Goal: Transaction & Acquisition: Purchase product/service

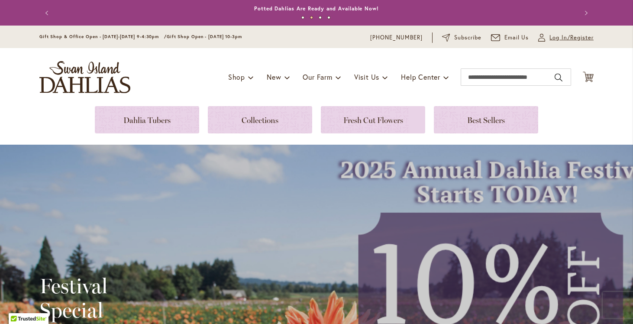
click at [550, 38] on span "Log In/Register" at bounding box center [571, 37] width 44 height 9
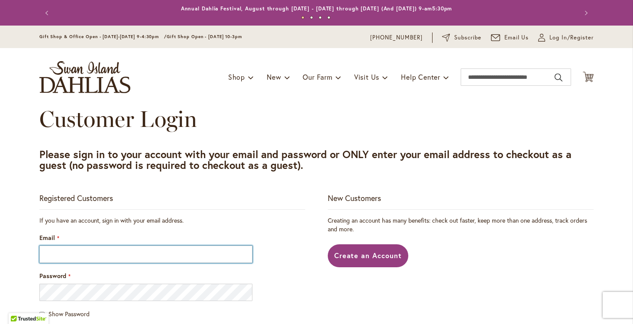
type input "**********"
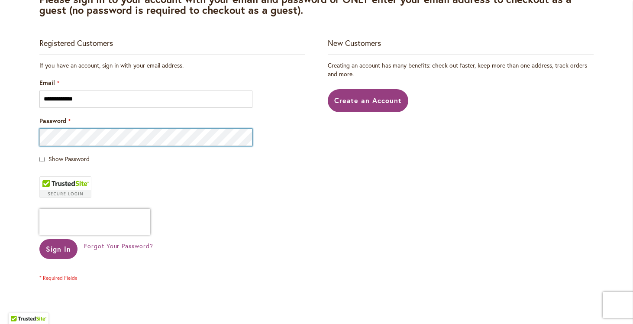
scroll to position [162, 0]
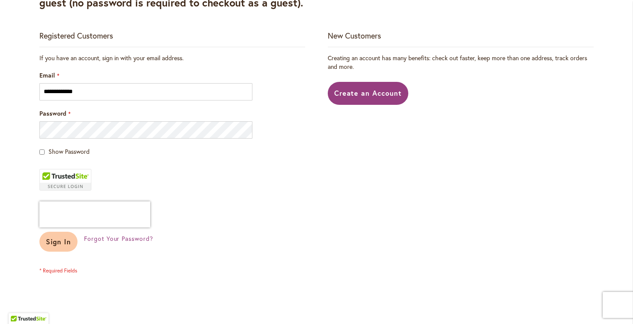
click at [57, 246] on button "Sign In" at bounding box center [58, 241] width 38 height 20
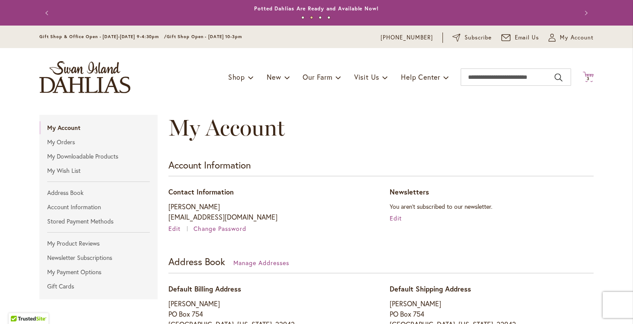
click at [587, 76] on span "3" at bounding box center [587, 79] width 3 height 6
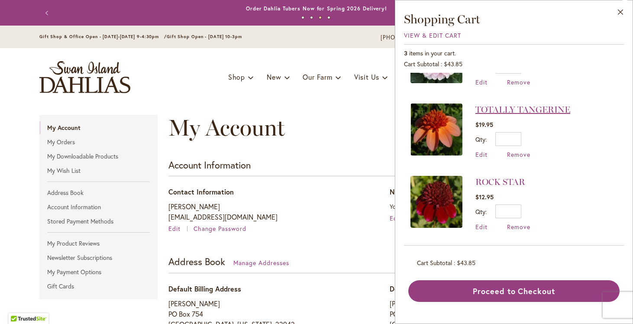
scroll to position [48, 0]
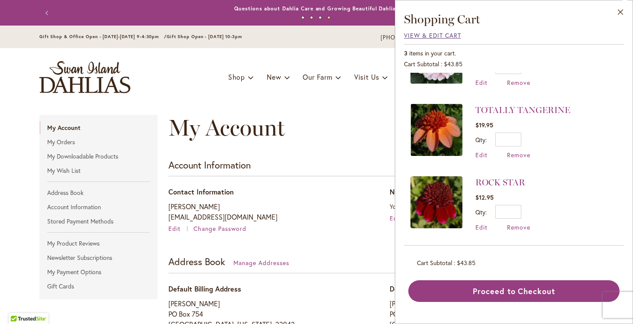
click at [434, 34] on span "View & Edit Cart" at bounding box center [432, 35] width 57 height 8
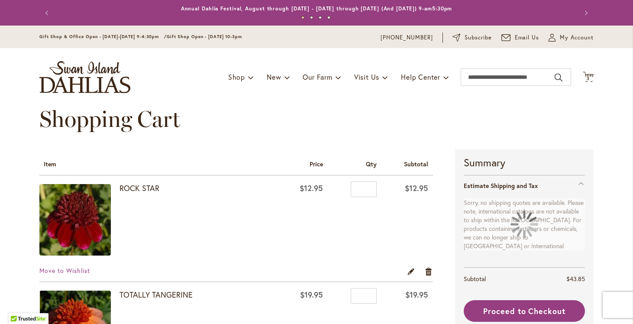
select select "**"
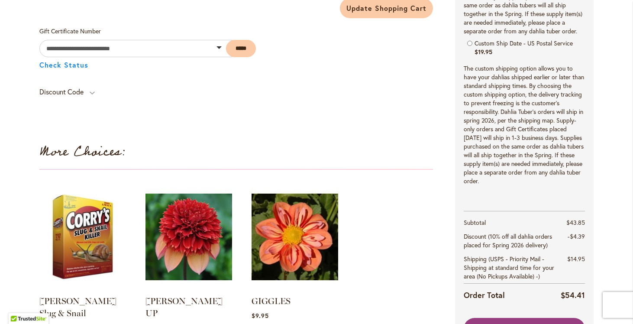
scroll to position [507, 0]
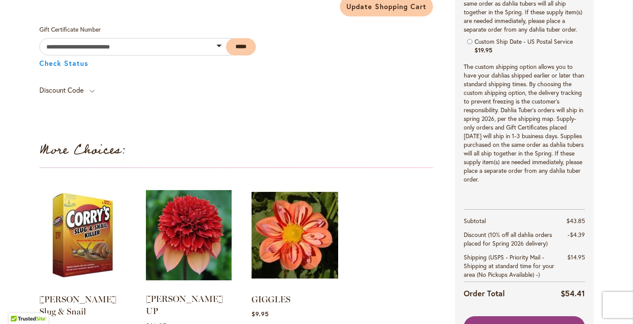
click at [182, 236] on img at bounding box center [189, 235] width 90 height 112
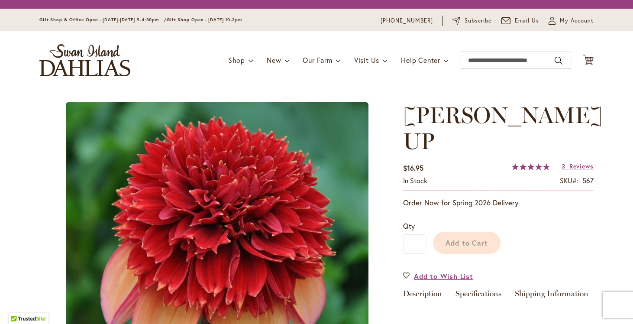
type input "*********"
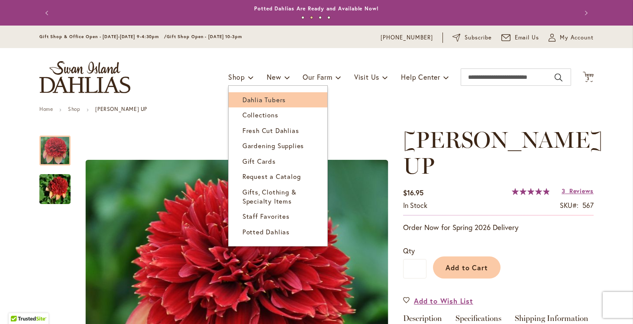
click at [247, 96] on span "Dahlia Tubers" at bounding box center [263, 99] width 43 height 9
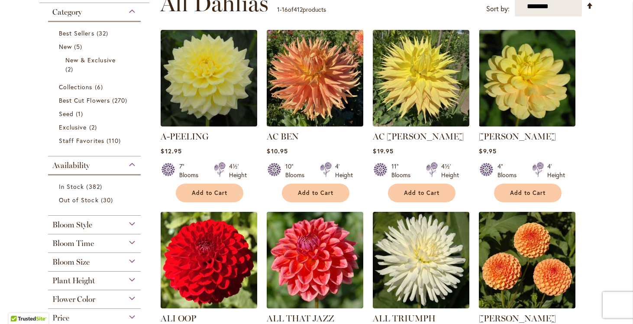
scroll to position [196, 0]
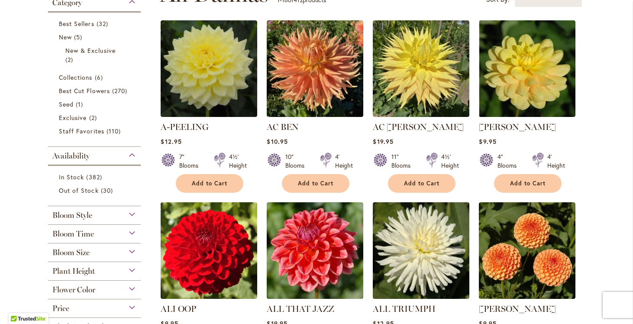
click at [132, 214] on div "Bloom Style" at bounding box center [94, 213] width 93 height 14
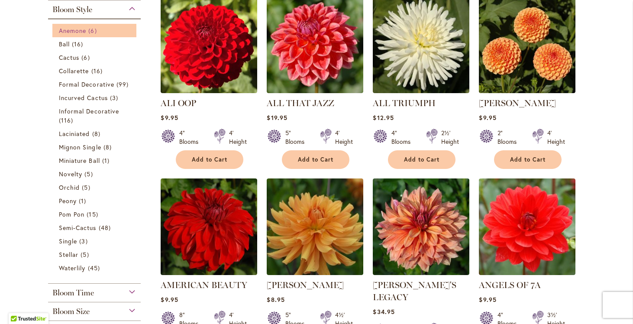
click at [76, 31] on span "Anemone" at bounding box center [72, 30] width 27 height 8
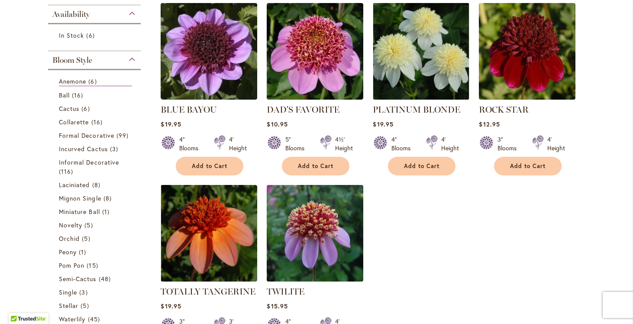
scroll to position [194, 0]
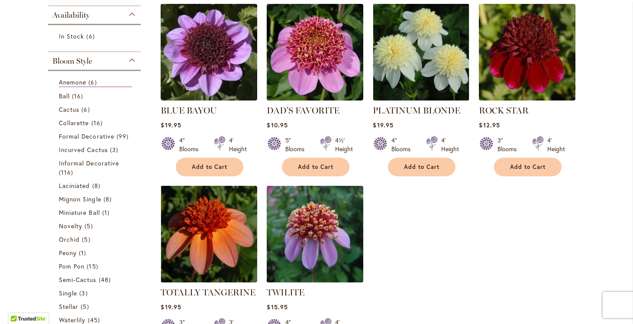
click at [316, 221] on img at bounding box center [314, 233] width 101 height 101
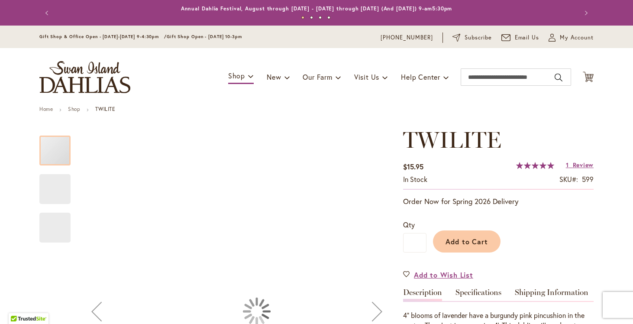
type input "*********"
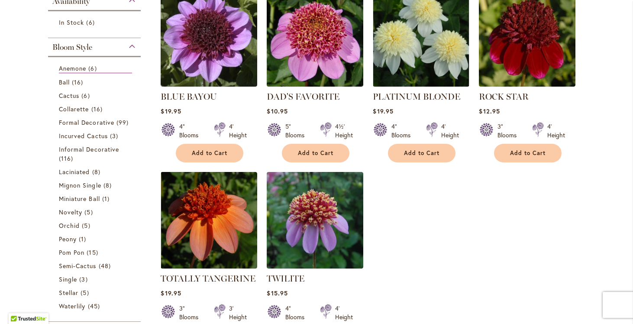
scroll to position [208, 0]
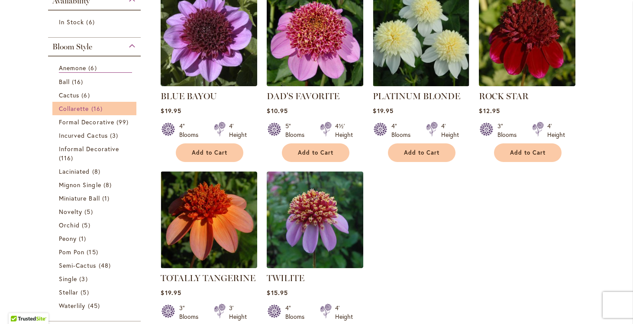
click at [71, 108] on span "Collarette" at bounding box center [74, 108] width 30 height 8
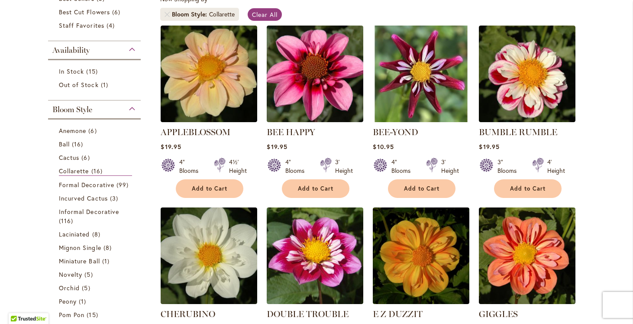
scroll to position [174, 0]
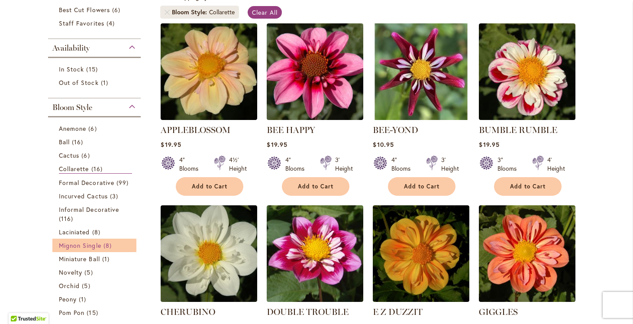
click at [90, 247] on span "Mignon Single" at bounding box center [80, 245] width 42 height 8
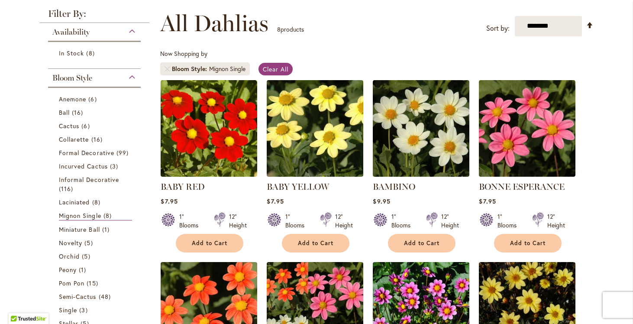
scroll to position [119, 0]
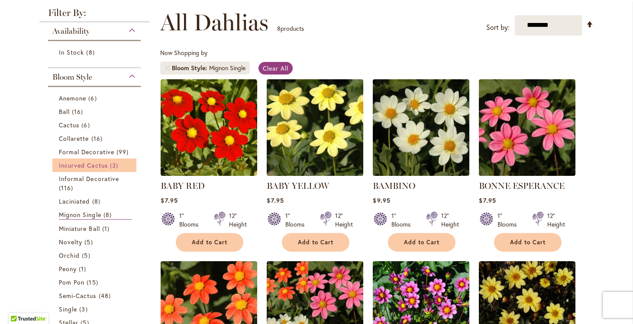
click at [87, 164] on span "Incurved Cactus" at bounding box center [83, 165] width 49 height 8
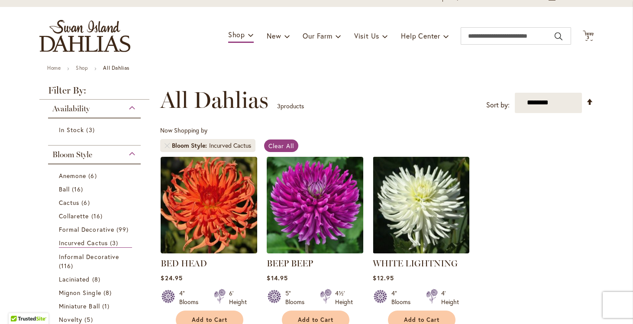
scroll to position [56, 0]
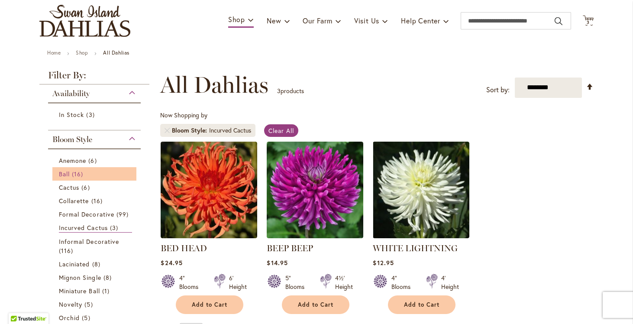
click at [69, 170] on span "Ball" at bounding box center [64, 174] width 11 height 8
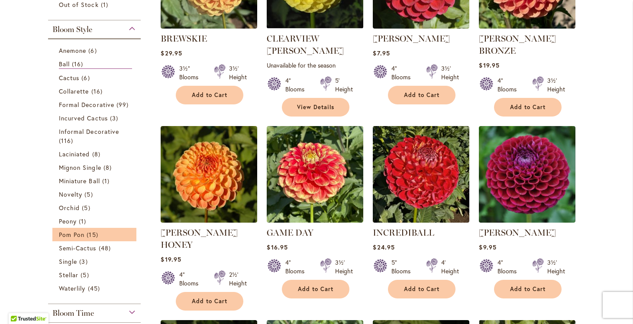
scroll to position [265, 0]
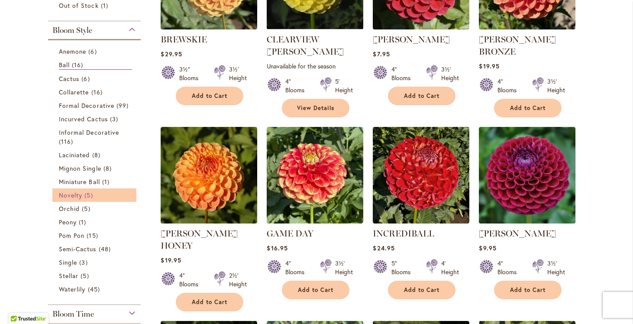
click at [72, 195] on span "Novelty" at bounding box center [70, 195] width 23 height 8
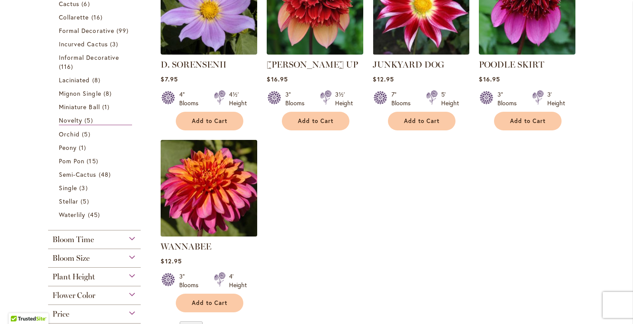
scroll to position [241, 0]
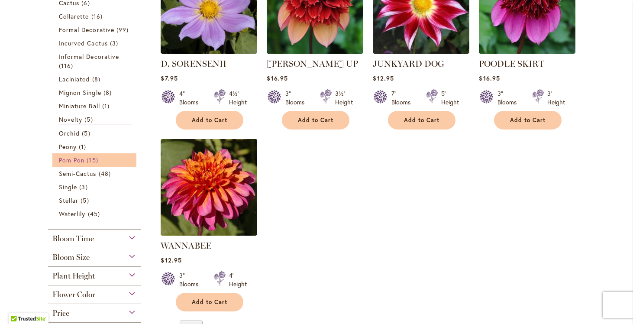
click at [67, 156] on span "Pom Pon" at bounding box center [72, 160] width 26 height 8
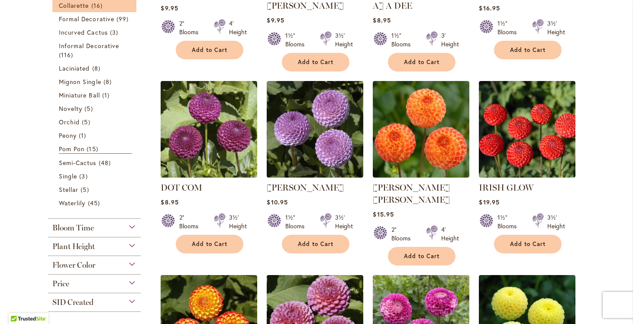
scroll to position [313, 0]
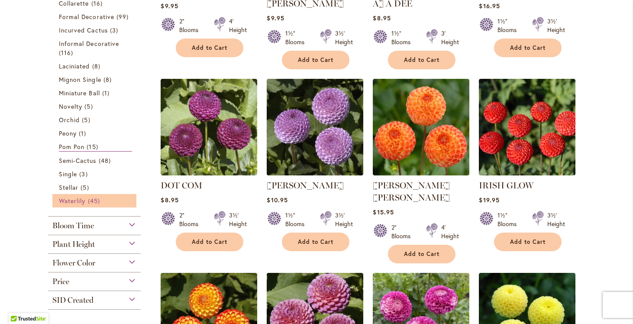
click at [68, 200] on span "Waterlily" at bounding box center [72, 200] width 26 height 8
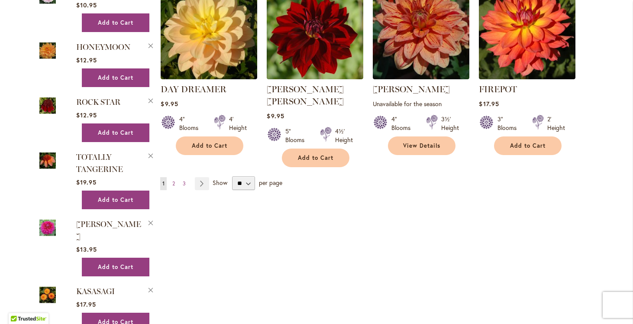
scroll to position [769, 0]
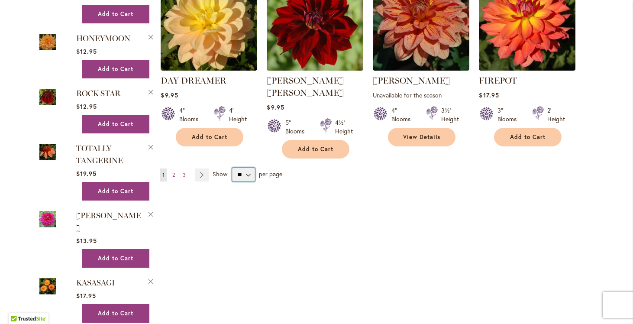
select select "**"
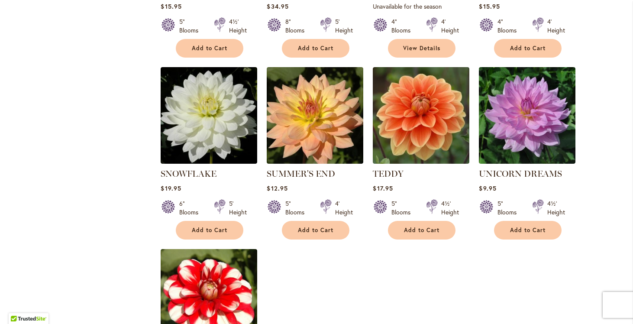
scroll to position [1995, 0]
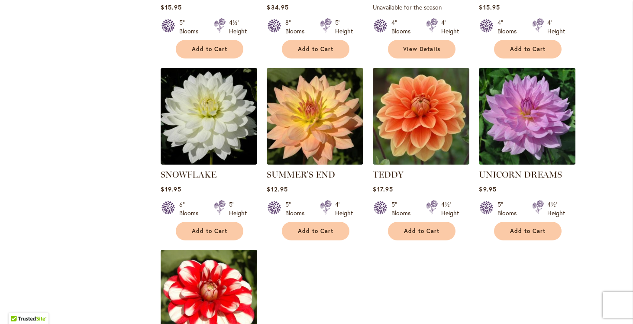
click at [530, 79] on img at bounding box center [526, 115] width 101 height 101
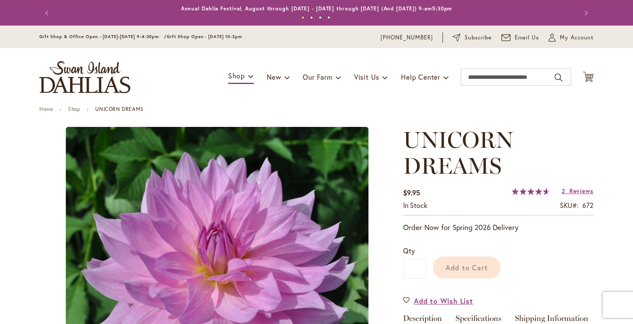
type input "*********"
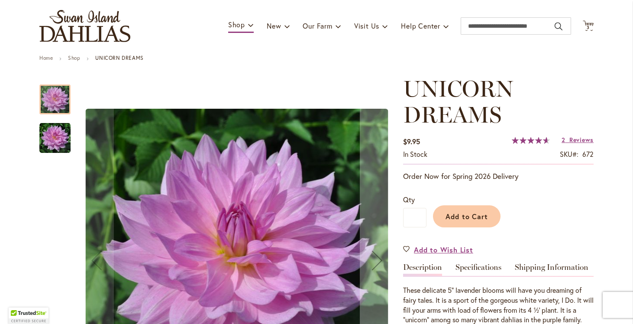
scroll to position [52, 0]
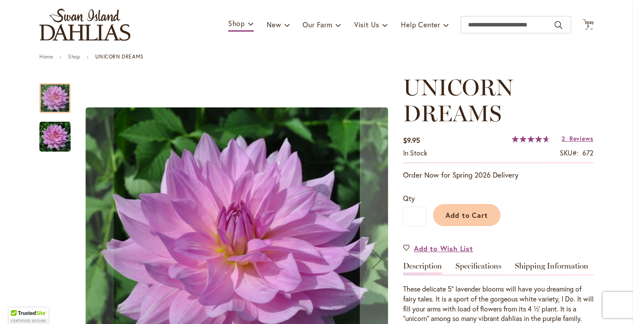
click at [61, 137] on img "UNICORN DREAMS" at bounding box center [54, 136] width 31 height 31
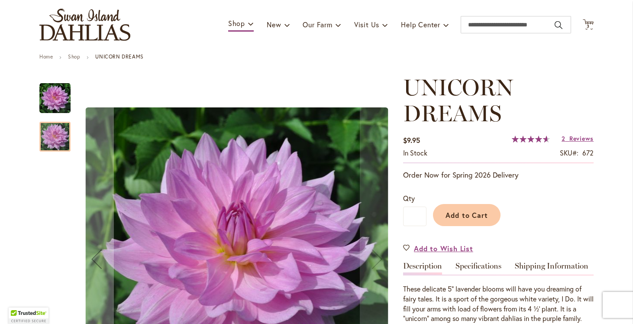
click at [52, 92] on img "UNICORN DREAMS" at bounding box center [54, 98] width 31 height 31
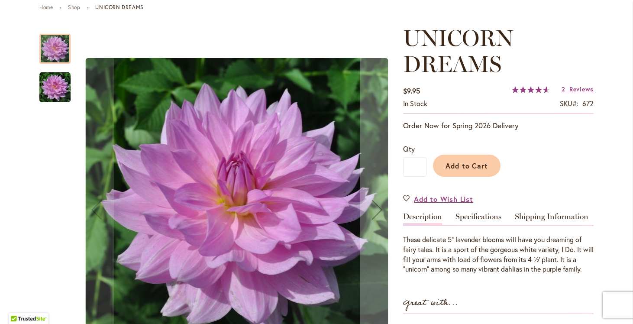
scroll to position [103, 0]
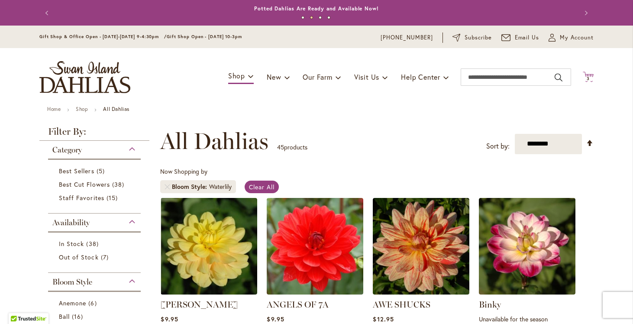
click at [587, 77] on span "3" at bounding box center [587, 79] width 3 height 6
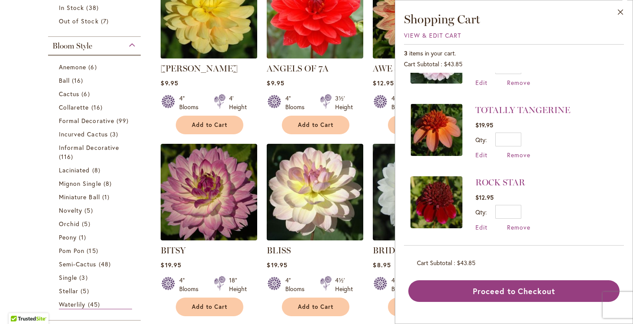
scroll to position [244, 0]
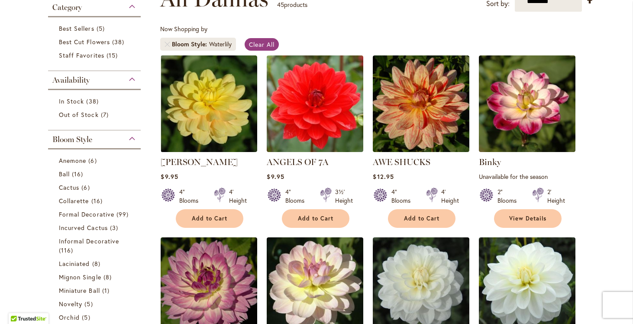
scroll to position [136, 0]
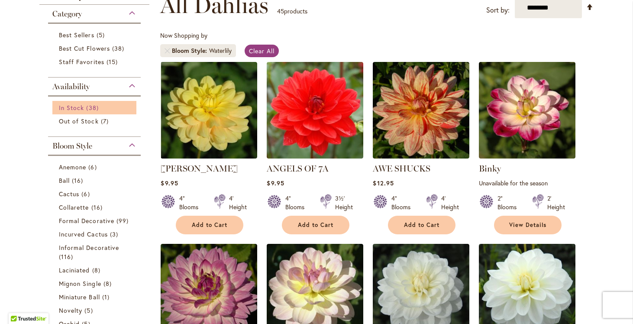
click at [77, 105] on span "In Stock" at bounding box center [71, 107] width 25 height 8
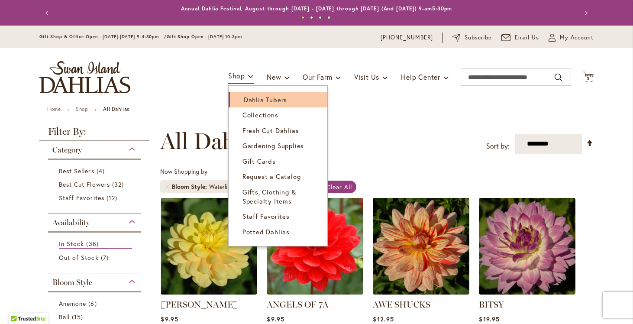
click at [250, 100] on span "Dahlia Tubers" at bounding box center [265, 99] width 43 height 9
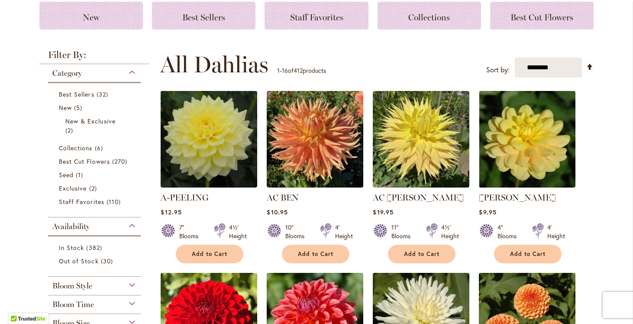
scroll to position [137, 0]
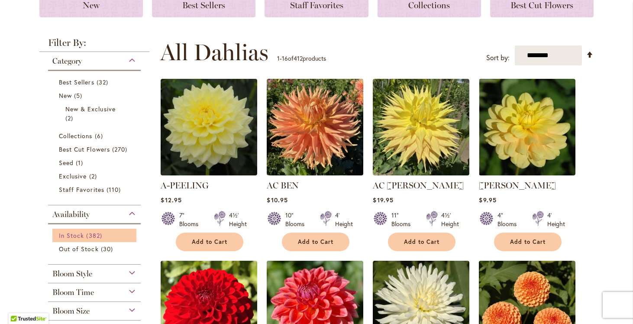
click at [74, 236] on span "In Stock" at bounding box center [71, 235] width 25 height 8
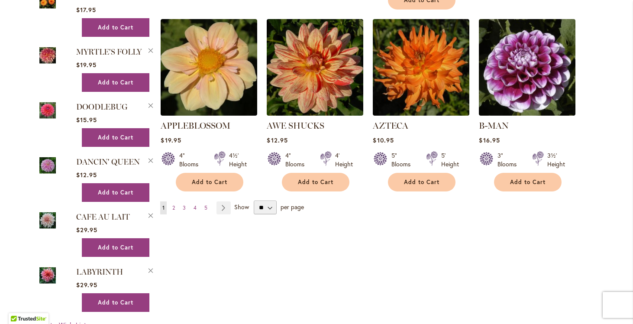
scroll to position [737, 0]
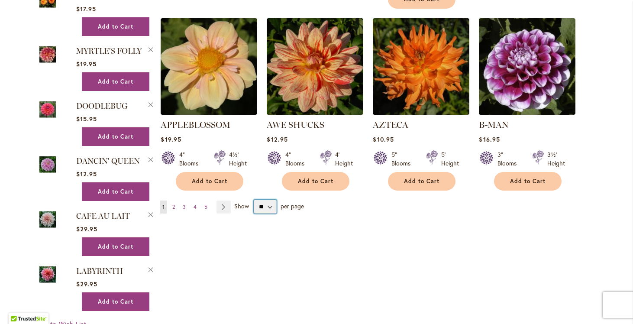
select select "**"
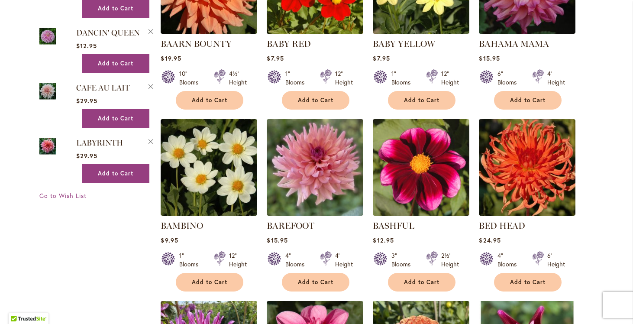
scroll to position [1004, 0]
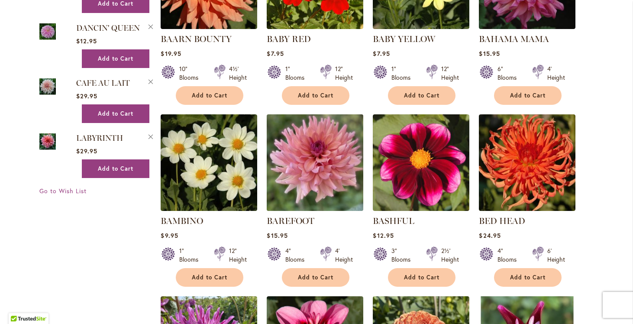
click at [316, 163] on img at bounding box center [314, 162] width 101 height 101
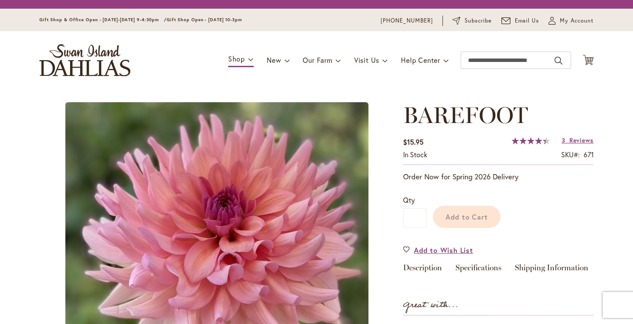
type input "*********"
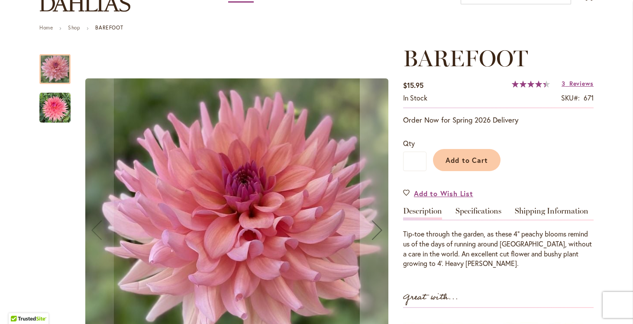
scroll to position [82, 0]
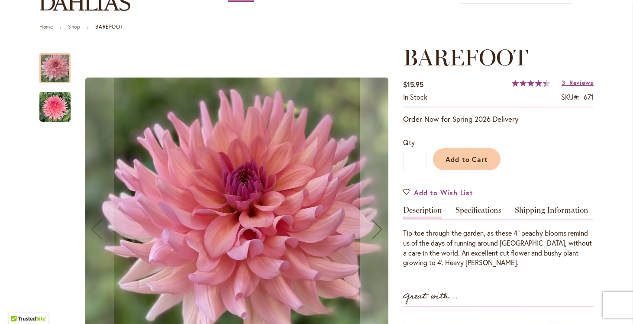
click at [58, 114] on img "BAREFOOT" at bounding box center [54, 106] width 31 height 31
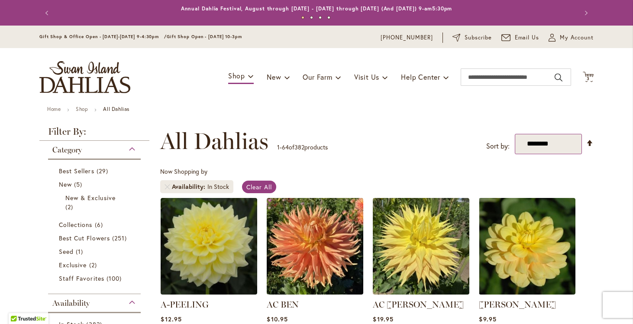
select select "*****"
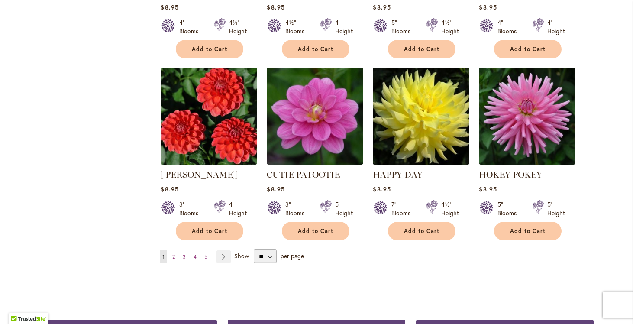
scroll to position [2907, 0]
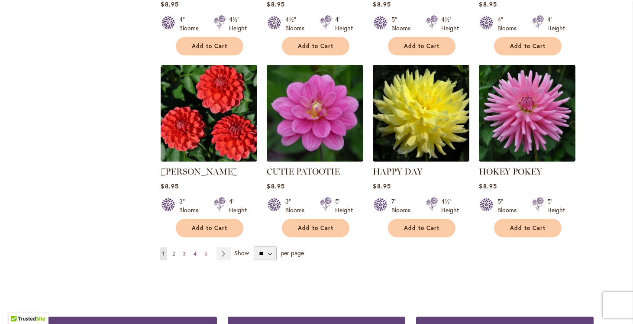
click at [174, 250] on span "2" at bounding box center [173, 253] width 3 height 6
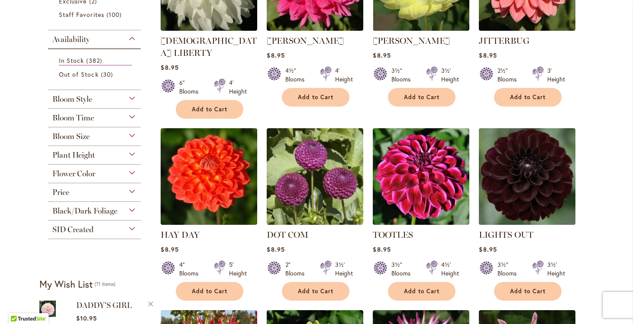
scroll to position [274, 0]
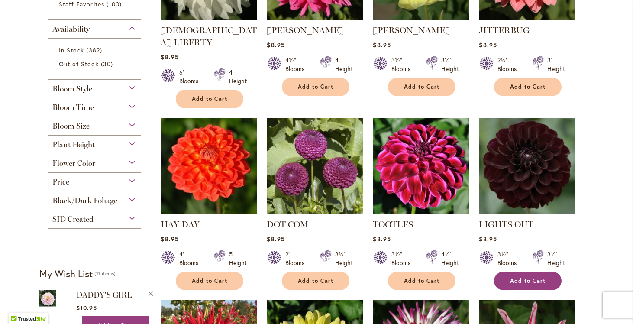
click at [519, 277] on span "Add to Cart" at bounding box center [527, 280] width 35 height 7
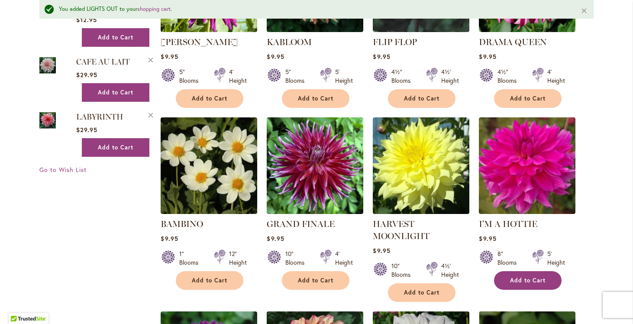
scroll to position [1049, 0]
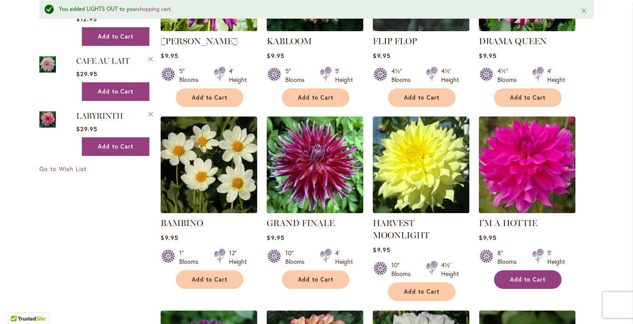
click at [523, 276] on span "Add to Cart" at bounding box center [527, 279] width 35 height 7
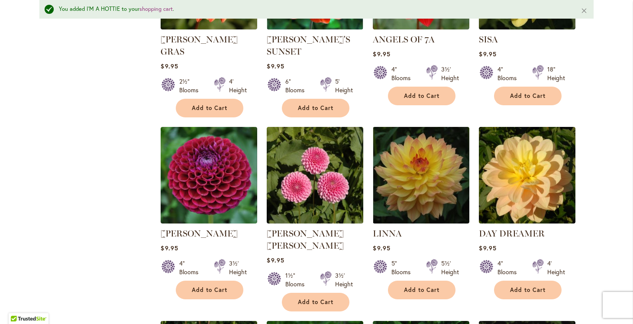
scroll to position [1794, 0]
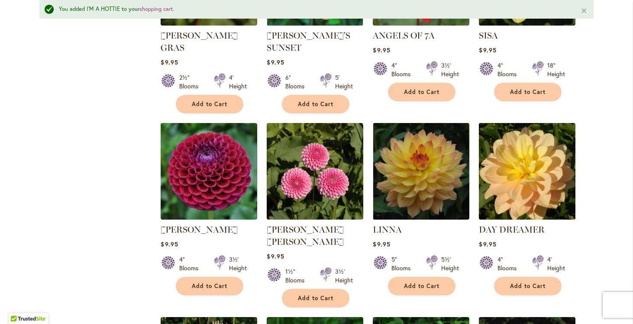
click at [529, 135] on img at bounding box center [526, 170] width 101 height 101
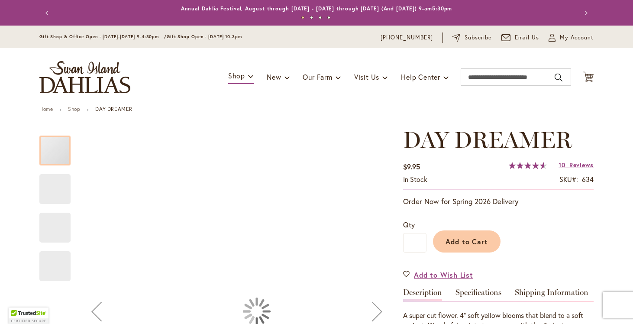
type input "*********"
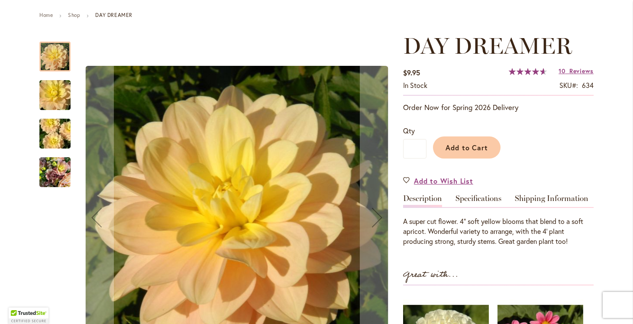
scroll to position [181, 0]
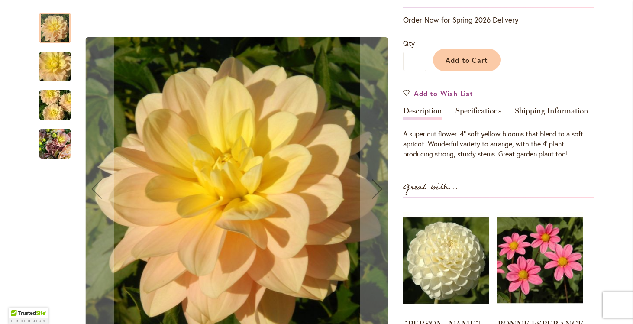
click at [58, 107] on img "DAY DREAMER" at bounding box center [55, 105] width 62 height 42
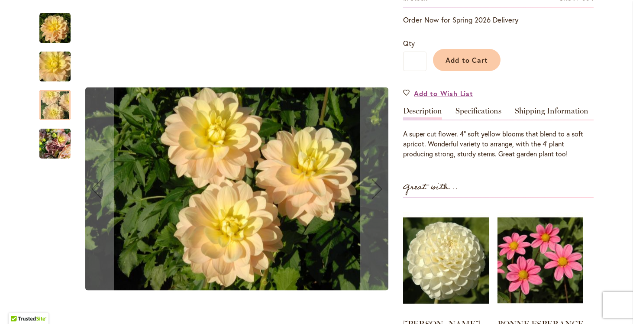
click at [51, 151] on img "DAY DREAMER" at bounding box center [54, 144] width 31 height 42
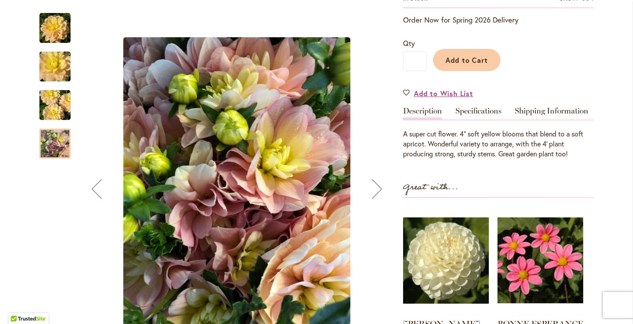
click at [45, 109] on img "DAY DREAMER" at bounding box center [55, 105] width 62 height 42
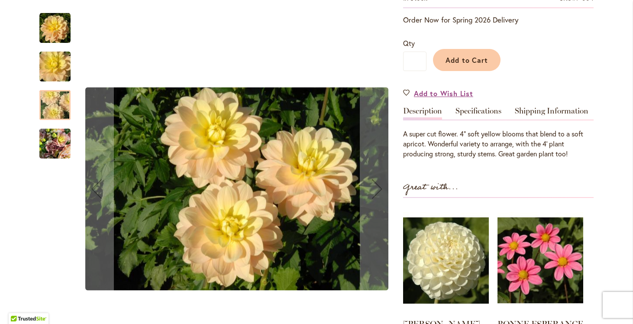
click at [51, 64] on img "DAY DREAMER" at bounding box center [55, 67] width 62 height 42
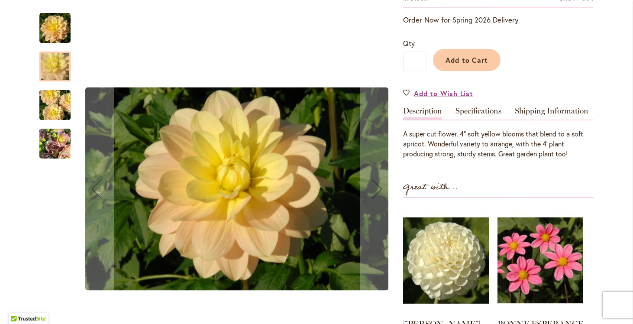
click at [56, 31] on img "DAY DREAMER" at bounding box center [54, 28] width 31 height 31
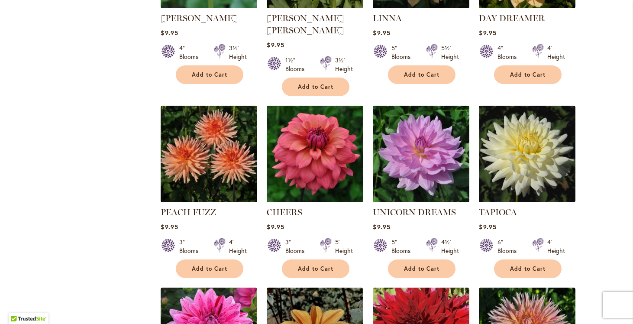
scroll to position [1982, 0]
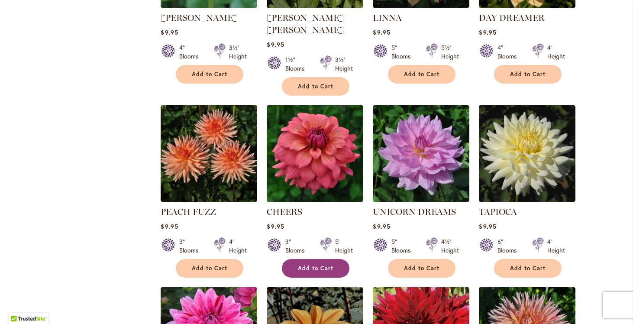
click at [309, 264] on span "Add to Cart" at bounding box center [315, 267] width 35 height 7
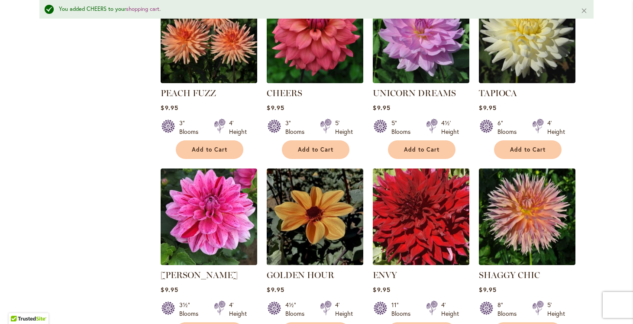
scroll to position [2126, 0]
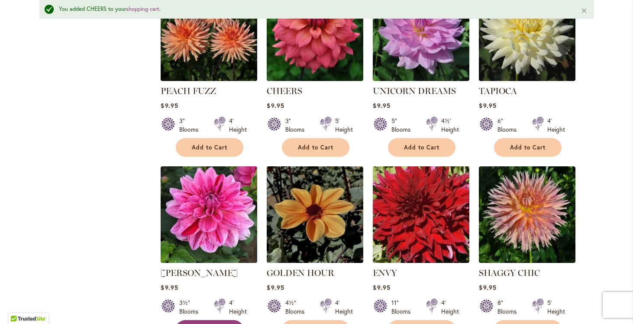
click at [193, 323] on span "Add to Cart" at bounding box center [209, 328] width 35 height 7
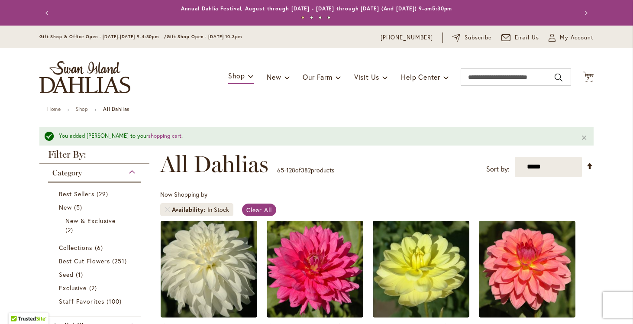
scroll to position [0, 0]
click at [588, 77] on span "7" at bounding box center [588, 79] width 3 height 6
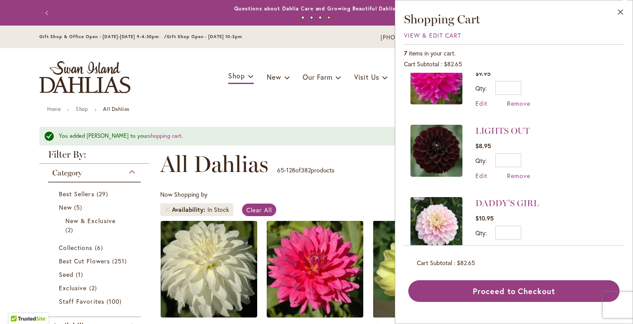
scroll to position [173, 0]
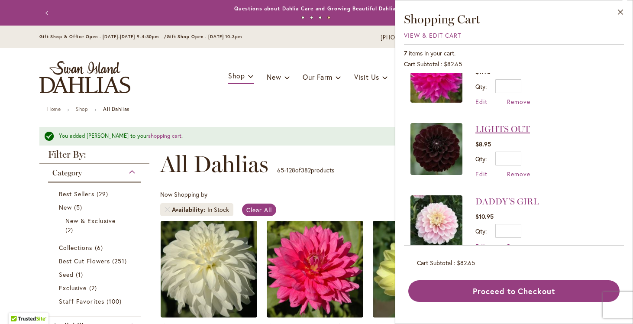
click at [488, 130] on link "LIGHTS OUT" at bounding box center [502, 129] width 55 height 10
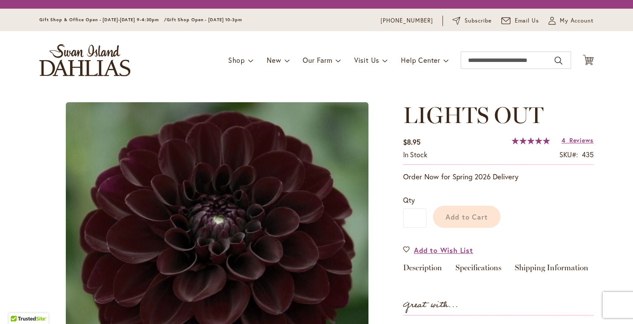
type input "*********"
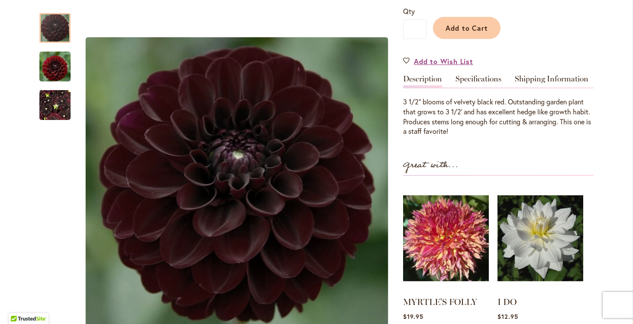
scroll to position [214, 0]
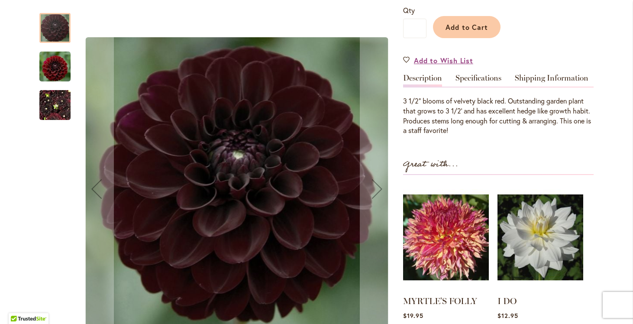
click at [56, 105] on img "LIGHTS OUT" at bounding box center [54, 105] width 31 height 42
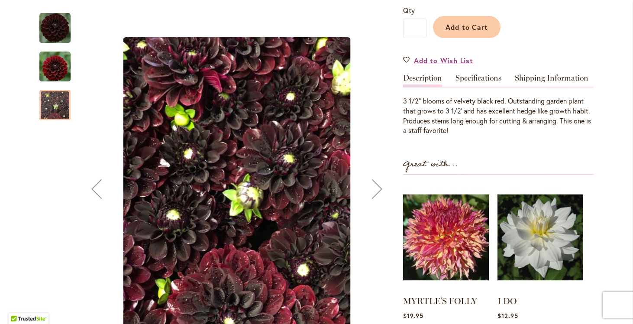
click at [54, 71] on img "LIGHTS OUT" at bounding box center [54, 66] width 31 height 32
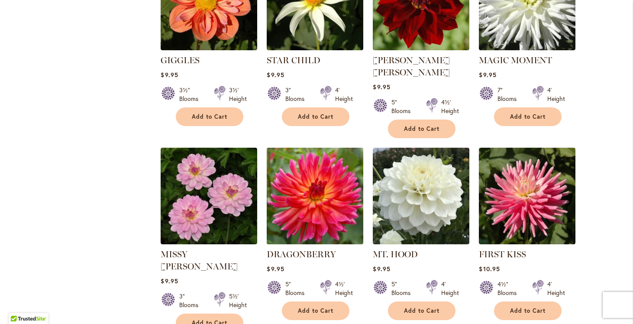
scroll to position [2861, 0]
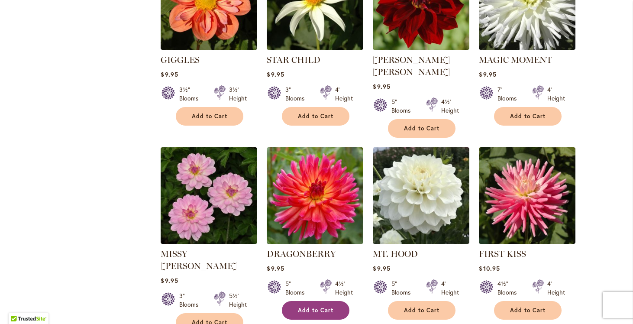
click at [307, 301] on button "Add to Cart" at bounding box center [315, 310] width 67 height 19
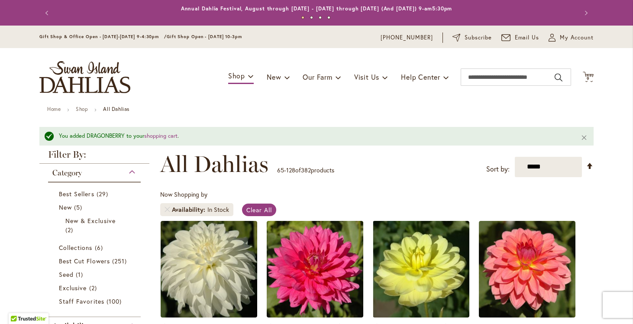
scroll to position [0, 0]
click at [588, 79] on span "9" at bounding box center [587, 79] width 3 height 6
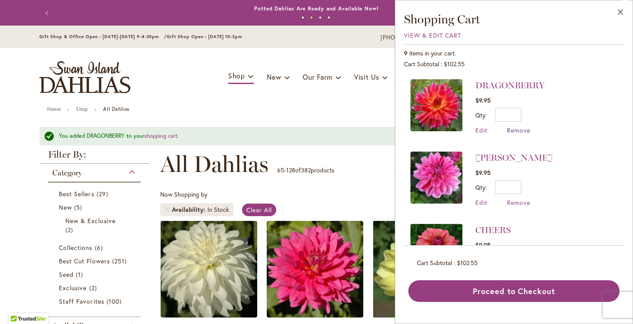
click at [514, 128] on span "Remove" at bounding box center [518, 130] width 23 height 8
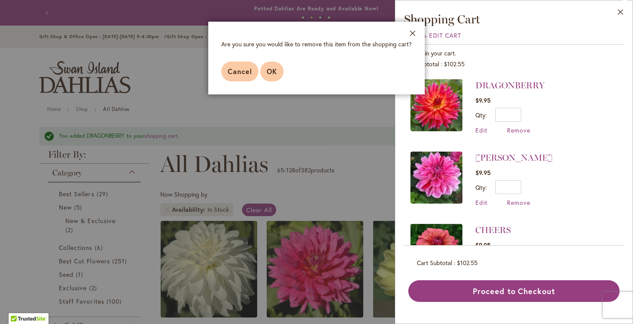
click at [270, 73] on span "OK" at bounding box center [272, 71] width 10 height 9
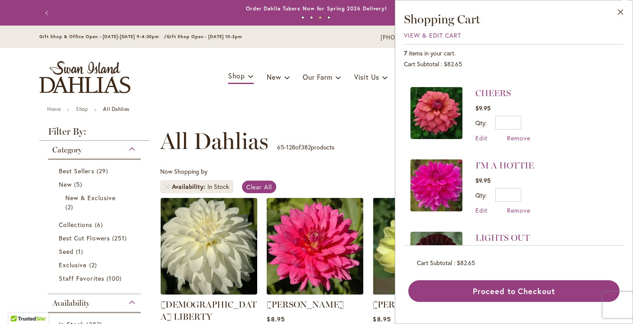
scroll to position [66, 0]
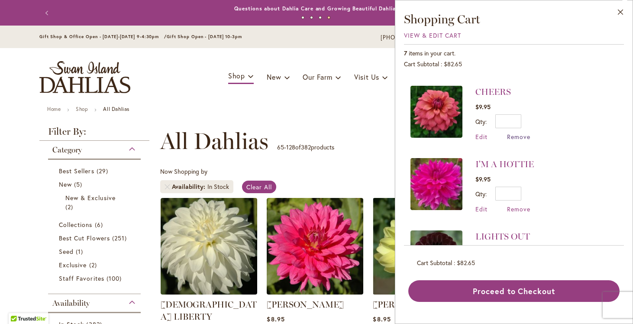
click at [520, 136] on span "Remove" at bounding box center [518, 136] width 23 height 8
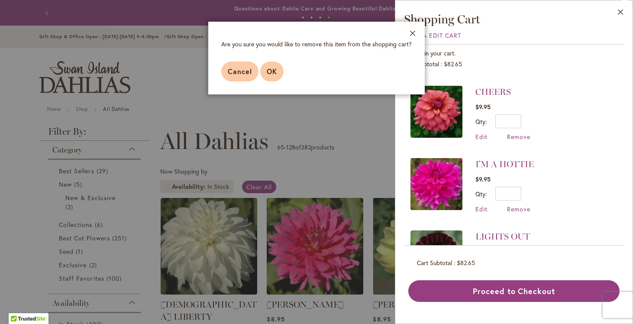
click at [278, 69] on button "OK" at bounding box center [271, 71] width 23 height 20
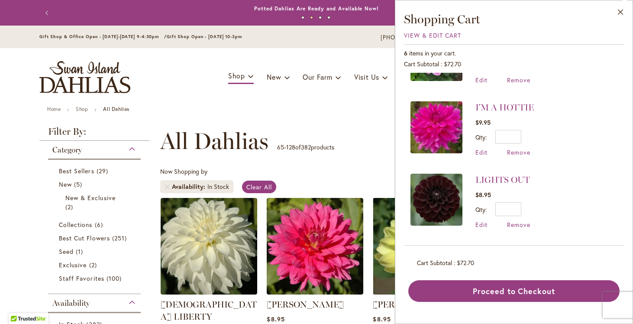
scroll to position [54, 0]
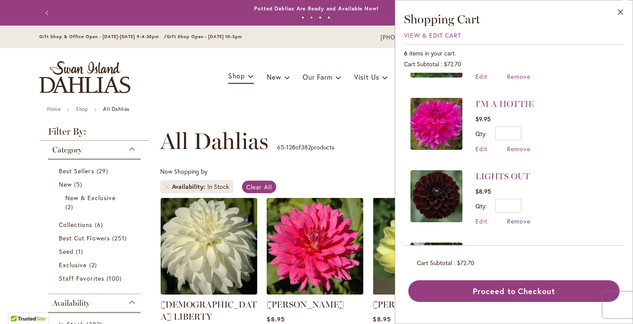
click at [519, 220] on span "Remove" at bounding box center [518, 221] width 23 height 8
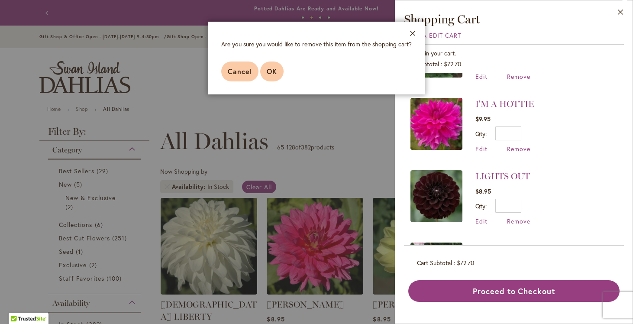
click at [274, 70] on span "OK" at bounding box center [272, 71] width 10 height 9
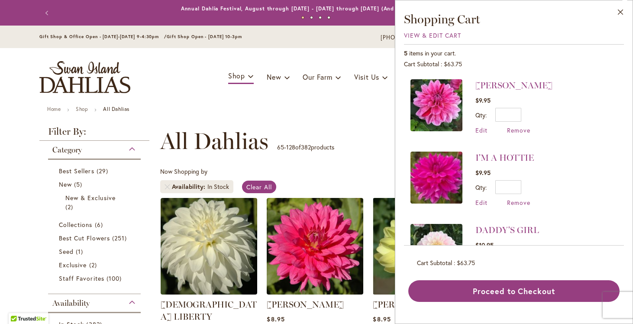
scroll to position [0, 0]
click at [517, 130] on span "Remove" at bounding box center [518, 130] width 23 height 8
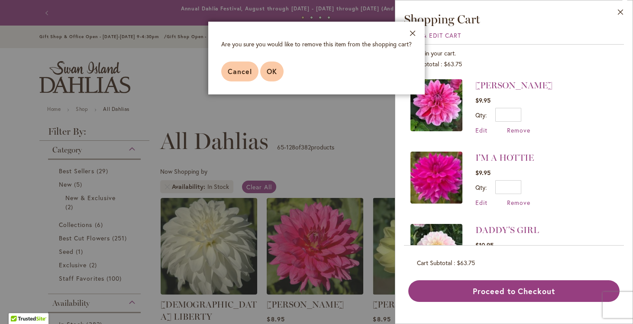
click at [271, 74] on span "OK" at bounding box center [272, 71] width 10 height 9
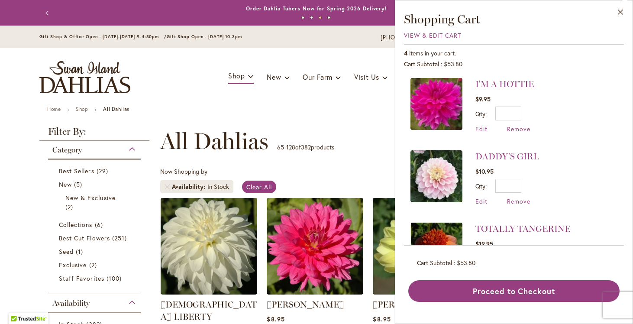
scroll to position [3, 0]
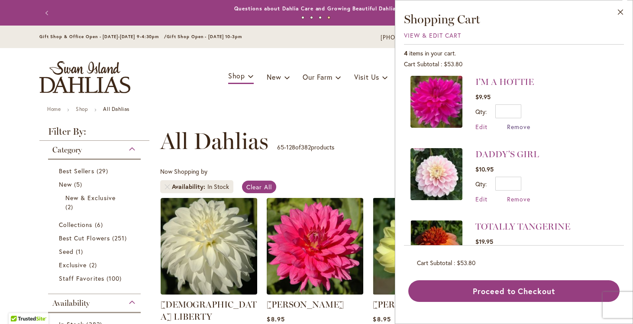
click at [519, 126] on span "Remove" at bounding box center [518, 126] width 23 height 8
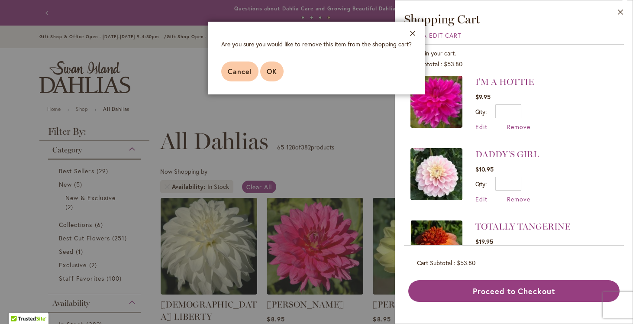
click at [270, 72] on span "OK" at bounding box center [272, 71] width 10 height 9
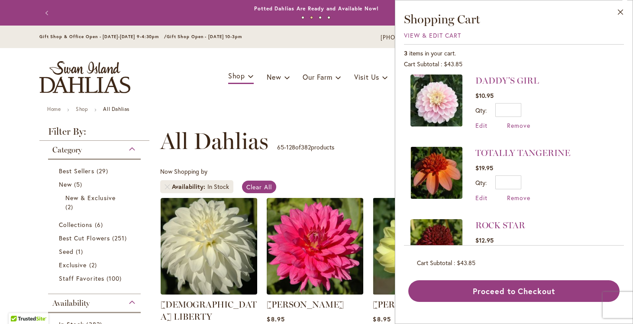
scroll to position [0, 0]
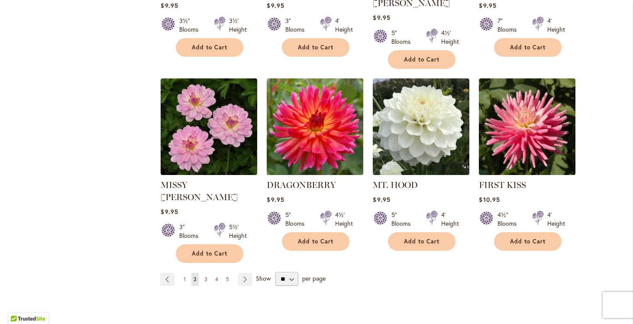
scroll to position [2920, 0]
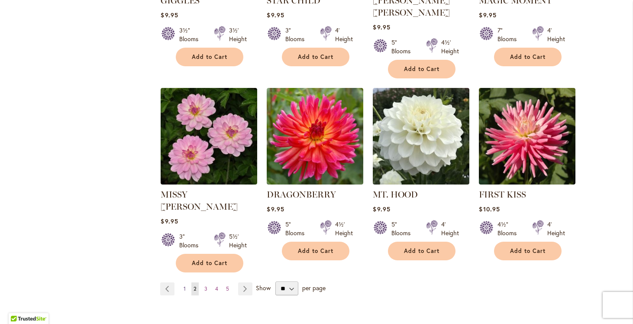
click at [186, 285] on span "1" at bounding box center [184, 288] width 2 height 6
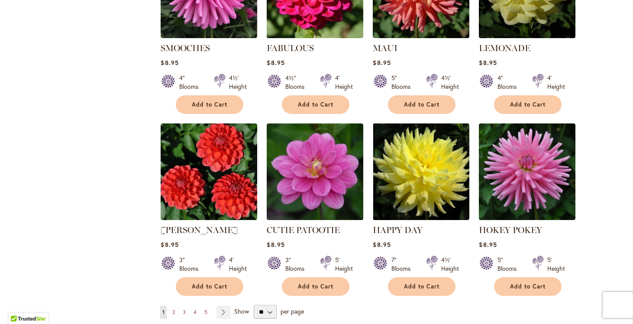
scroll to position [2851, 0]
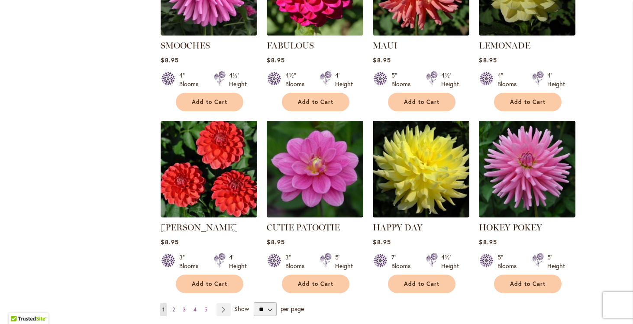
click at [174, 306] on span "2" at bounding box center [173, 309] width 3 height 6
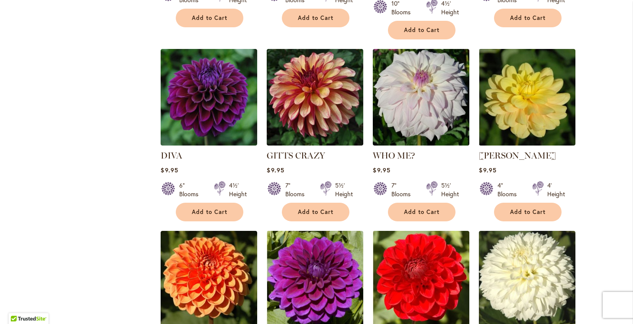
scroll to position [1288, 0]
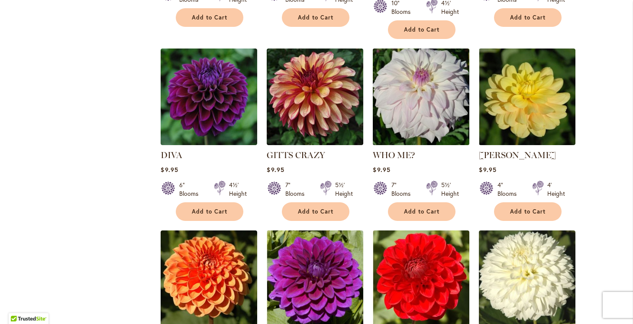
click at [427, 70] on img at bounding box center [420, 96] width 101 height 101
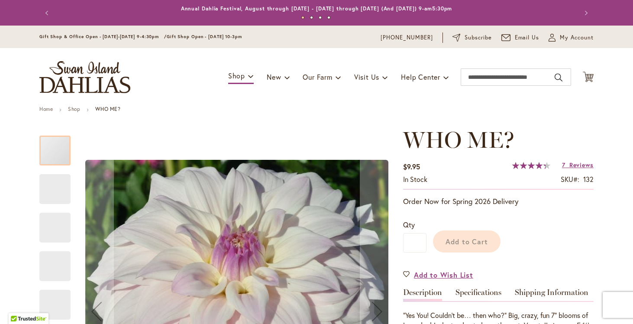
type input "*********"
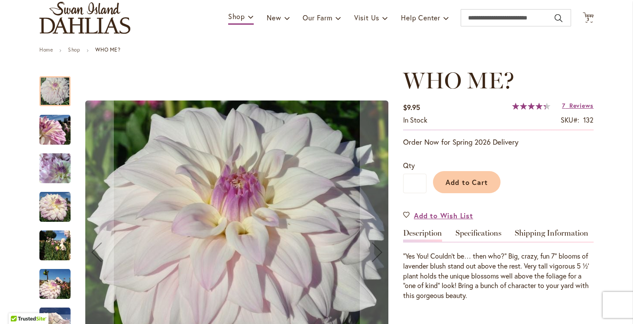
scroll to position [64, 0]
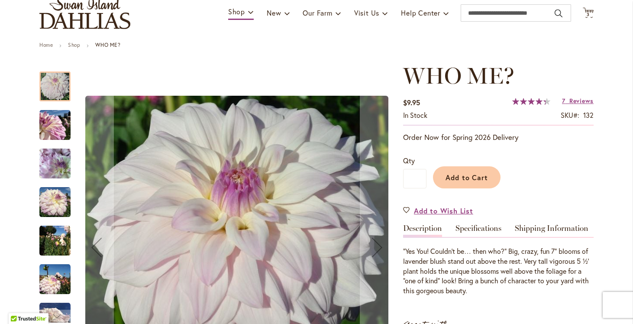
click at [54, 131] on img "Who Me?" at bounding box center [54, 124] width 31 height 31
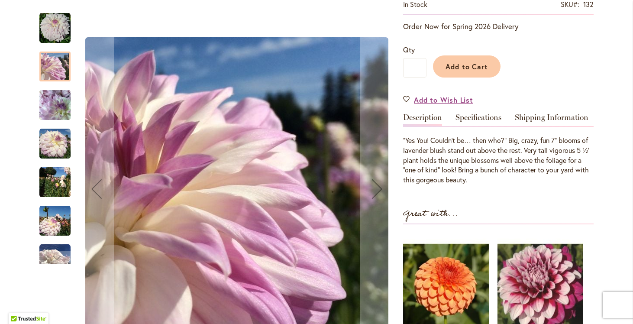
scroll to position [188, 0]
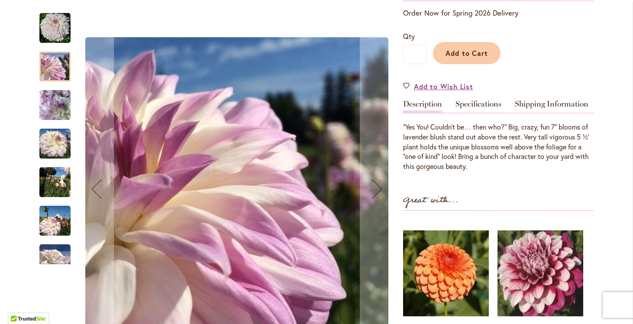
click at [52, 108] on img "Who Me?" at bounding box center [54, 105] width 31 height 42
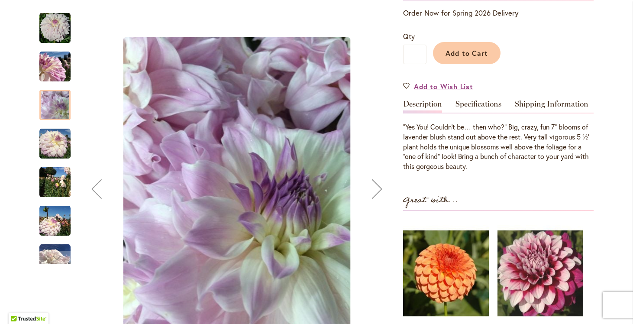
click at [50, 147] on img "Who Me?" at bounding box center [54, 143] width 31 height 31
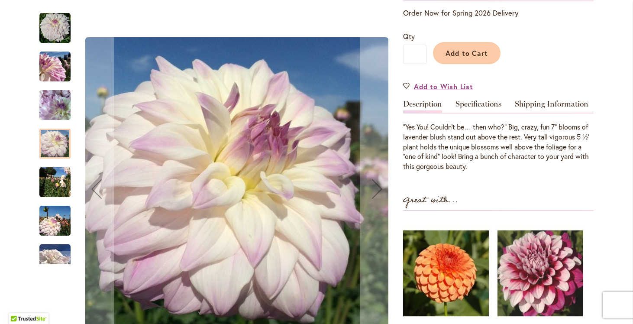
click at [56, 185] on img "Who Me?" at bounding box center [54, 182] width 31 height 31
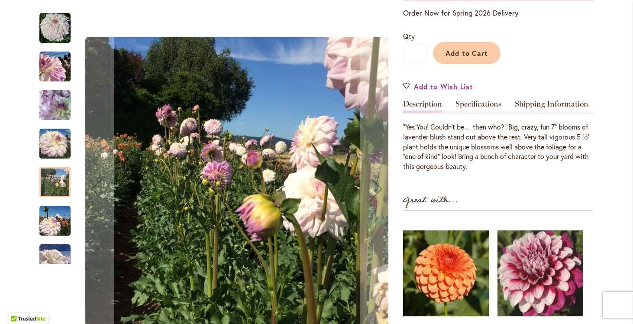
click at [51, 230] on img "Who Me?" at bounding box center [54, 220] width 31 height 31
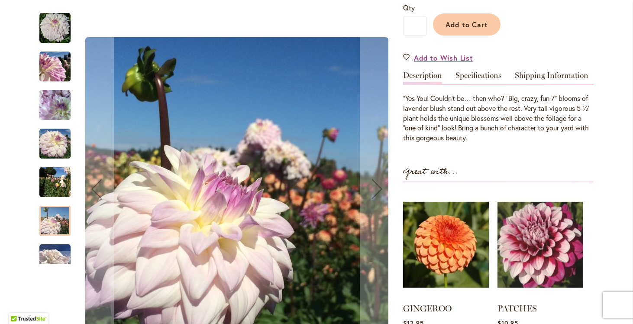
scroll to position [216, 0]
click at [54, 256] on div "Next" at bounding box center [54, 257] width 13 height 13
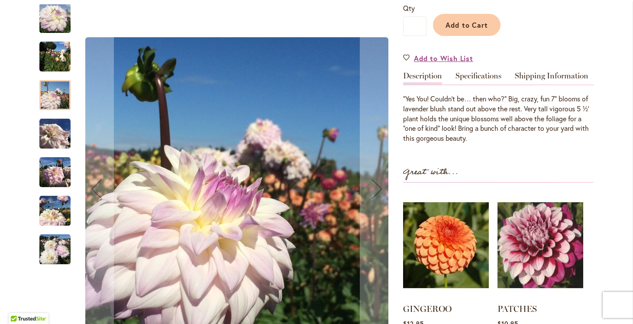
click at [54, 136] on img "Who Me?" at bounding box center [54, 133] width 31 height 31
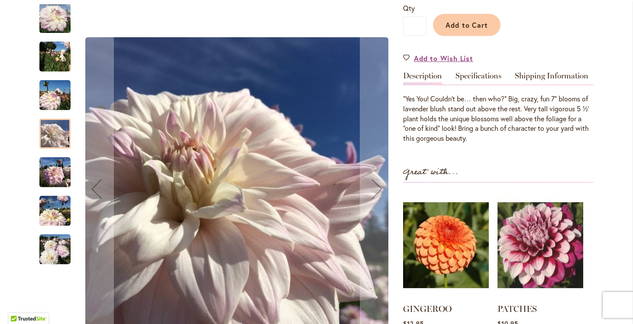
click at [51, 209] on img "Who Me?" at bounding box center [54, 210] width 31 height 31
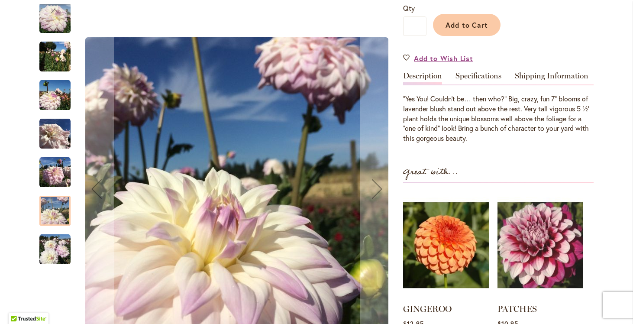
click at [50, 250] on img "Who Me?" at bounding box center [54, 249] width 31 height 31
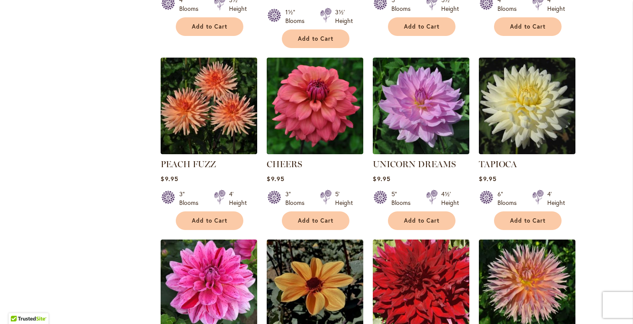
scroll to position [2030, 0]
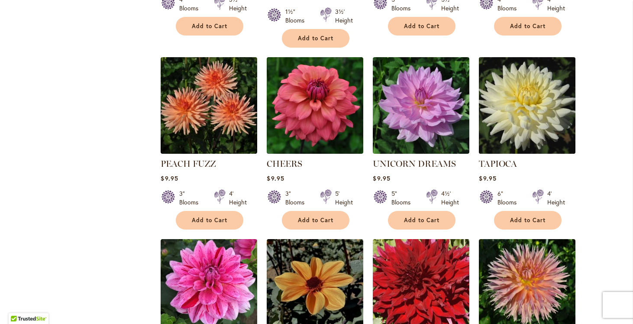
click at [517, 58] on img at bounding box center [526, 105] width 101 height 101
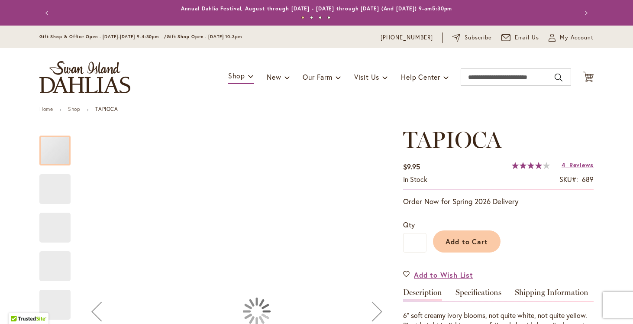
type input "*********"
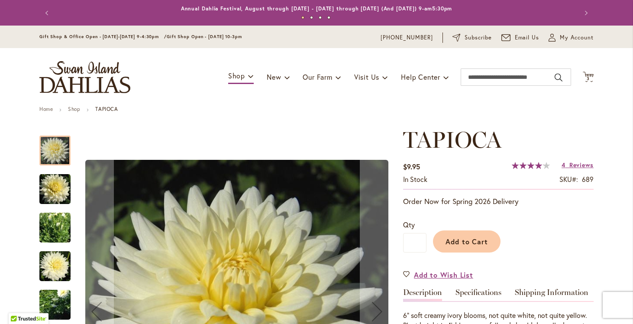
click at [48, 188] on img "TAPIOCA" at bounding box center [54, 189] width 31 height 32
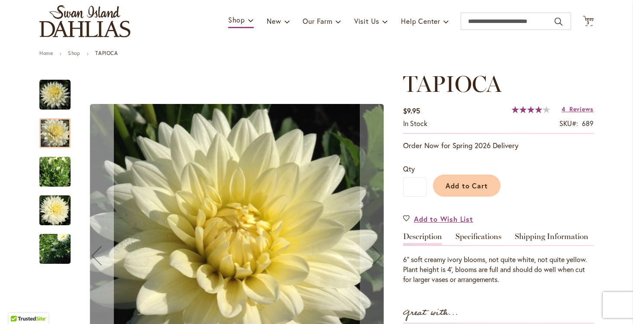
scroll to position [151, 0]
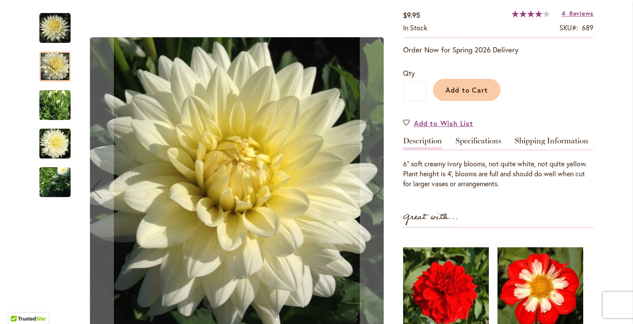
click at [54, 139] on img "TAPIOCA" at bounding box center [54, 144] width 31 height 34
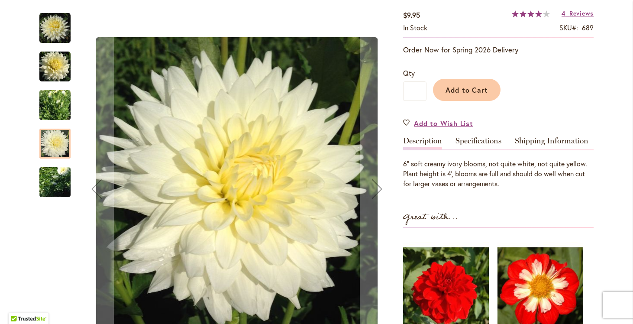
click at [55, 186] on img "TAPIOCA" at bounding box center [55, 182] width 62 height 47
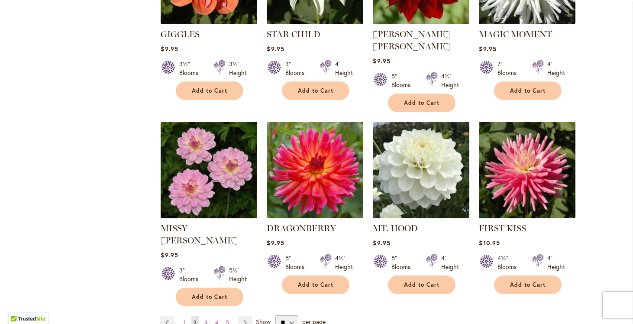
scroll to position [2888, 0]
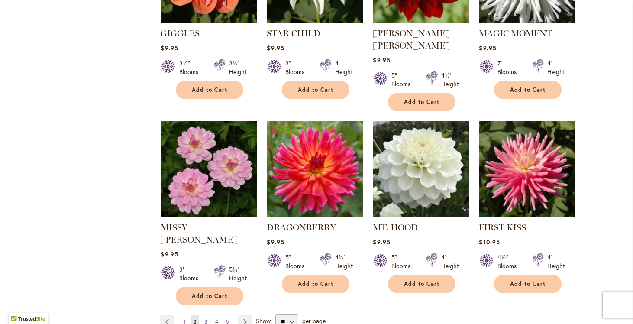
click at [206, 318] on span "3" at bounding box center [205, 321] width 3 height 6
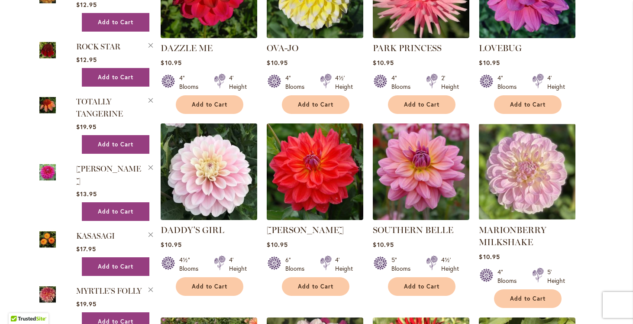
scroll to position [635, 0]
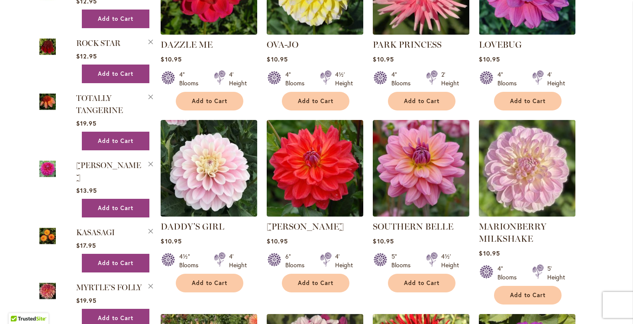
click at [538, 174] on img at bounding box center [526, 167] width 101 height 101
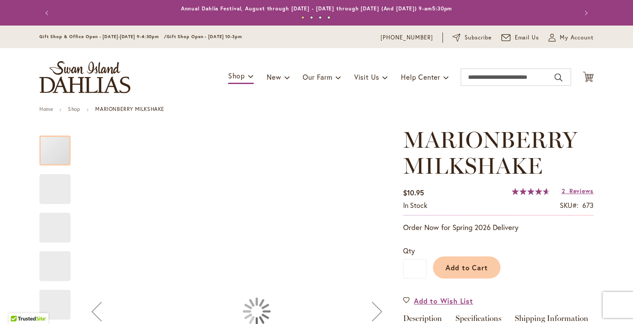
type input "*********"
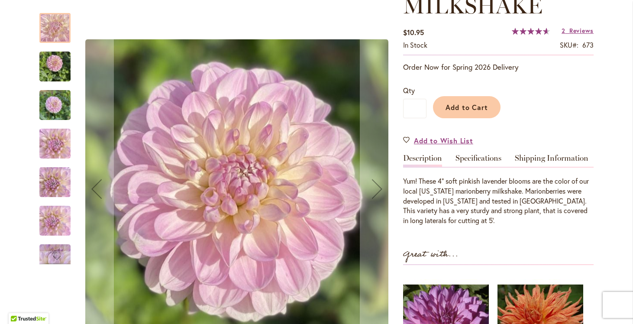
scroll to position [187, 0]
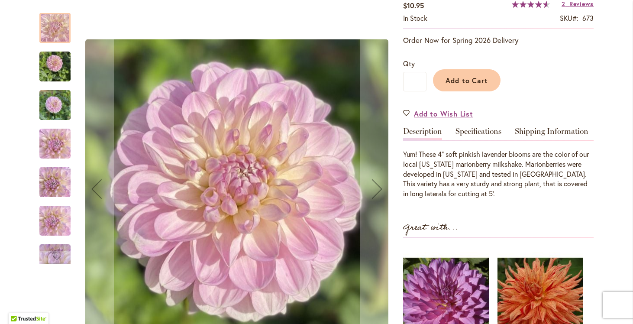
click at [48, 223] on img "MARIONBERRY MILKSHAKE" at bounding box center [54, 220] width 31 height 55
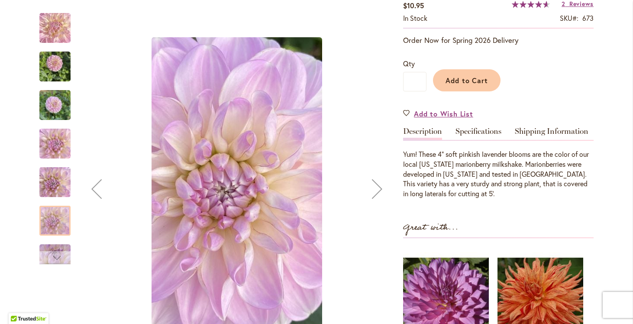
click at [54, 259] on div "Next" at bounding box center [54, 257] width 13 height 13
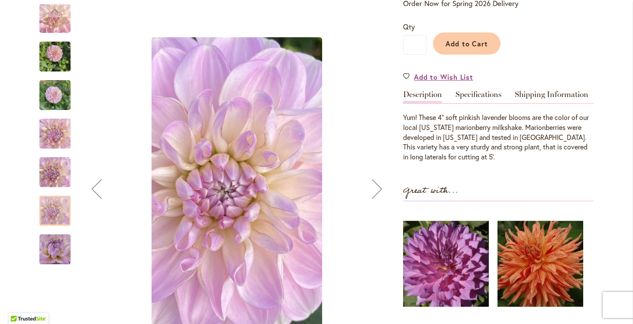
scroll to position [222, 0]
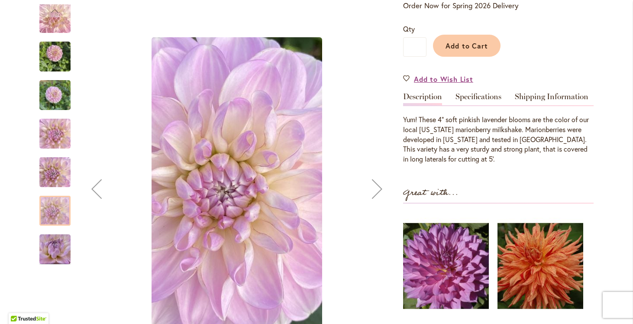
click at [57, 258] on img "MARIONBERRY MILKSHAKE" at bounding box center [55, 248] width 62 height 35
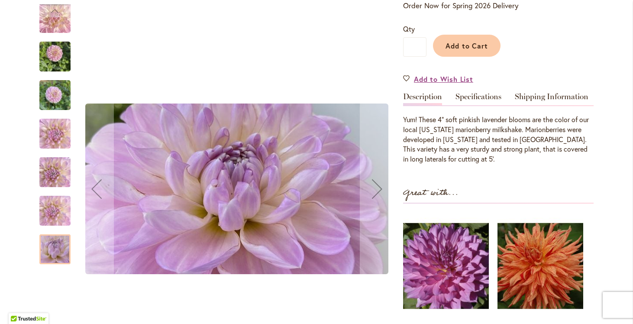
click at [55, 56] on img "MARIONBERRY MILKSHAKE" at bounding box center [54, 57] width 31 height 42
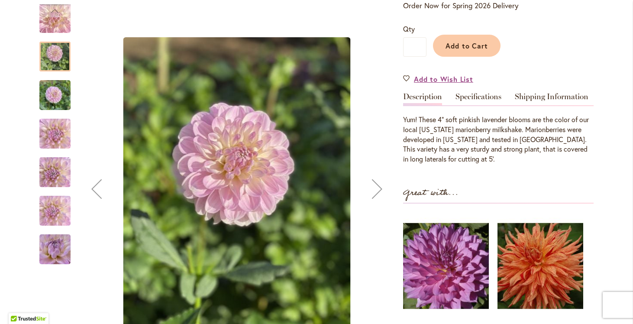
click at [52, 98] on img "MARIONBERRY MILKSHAKE" at bounding box center [54, 95] width 31 height 42
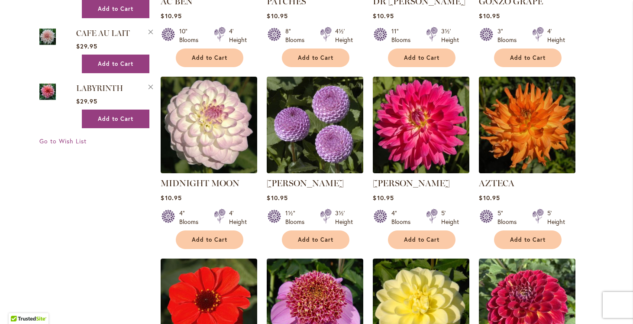
scroll to position [1054, 0]
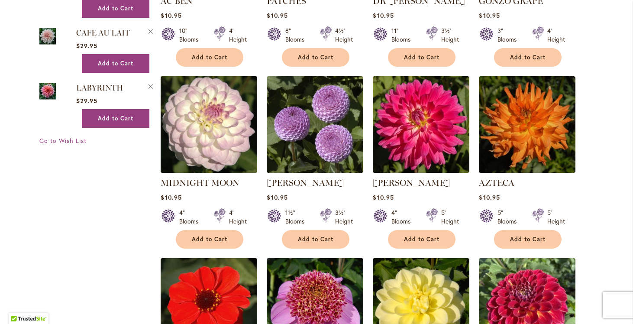
click at [207, 123] on img at bounding box center [208, 124] width 101 height 101
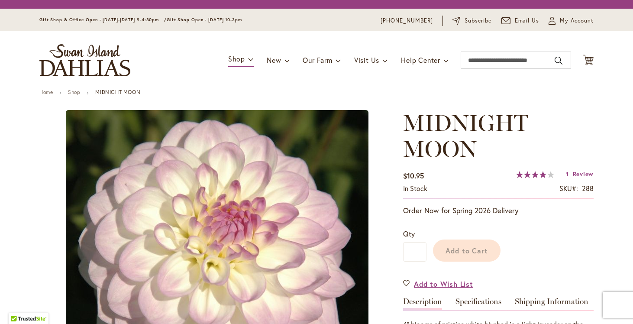
type input "*********"
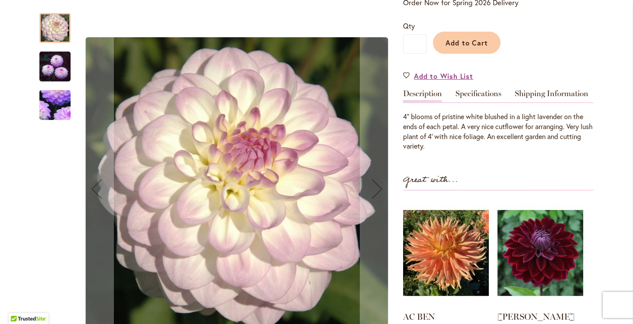
scroll to position [207, 0]
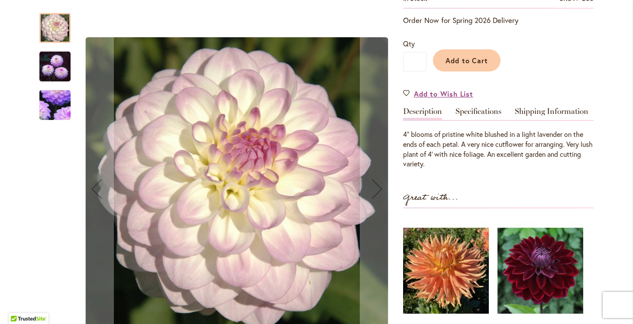
click at [56, 64] on img "MIDNIGHT MOON" at bounding box center [54, 67] width 31 height 32
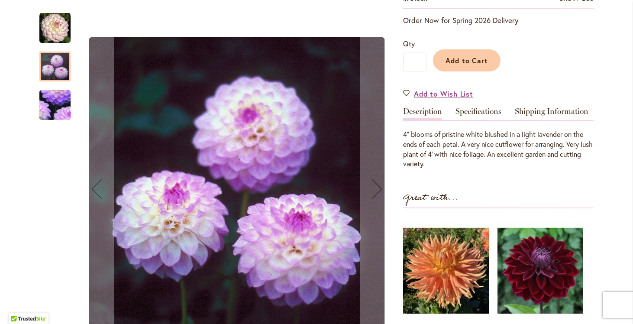
click at [52, 110] on img "MIDNIGHT MOON" at bounding box center [55, 105] width 61 height 60
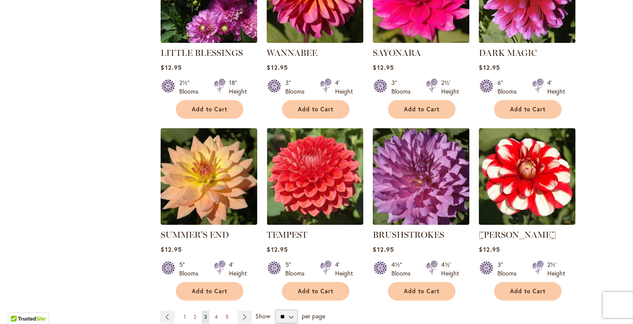
scroll to position [2881, 0]
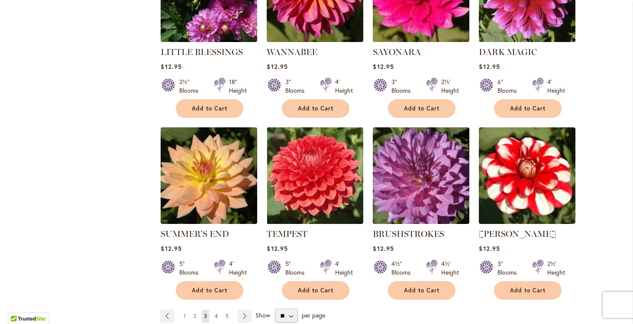
click at [216, 312] on span "4" at bounding box center [216, 315] width 3 height 6
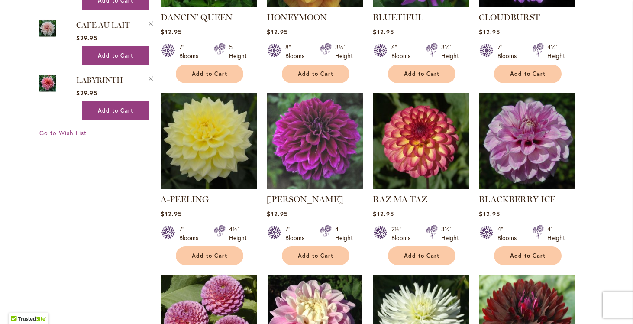
scroll to position [1067, 0]
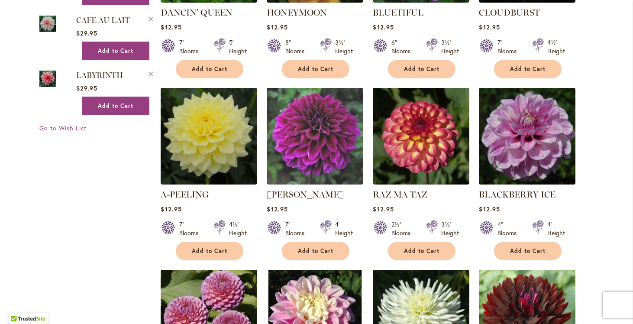
click at [524, 95] on img at bounding box center [526, 135] width 101 height 101
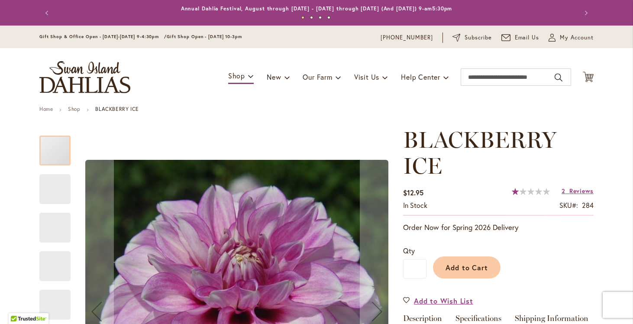
type input "*********"
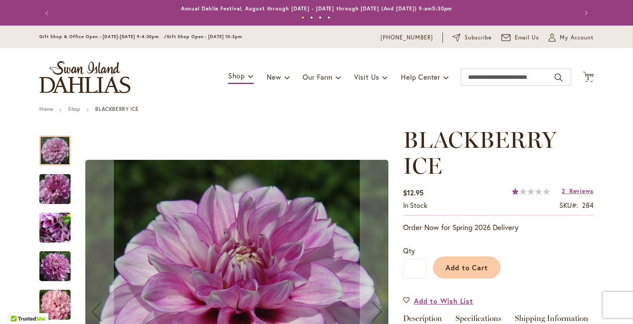
click at [54, 189] on img "BLACKBERRY ICE" at bounding box center [55, 189] width 62 height 42
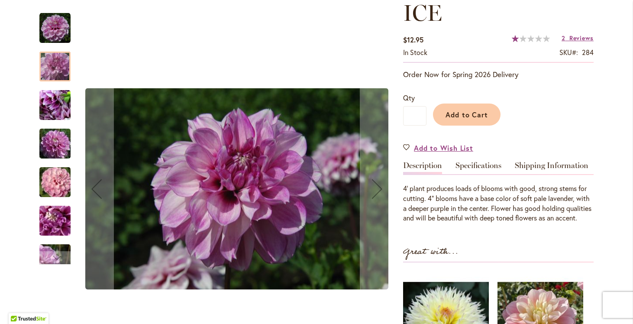
scroll to position [165, 0]
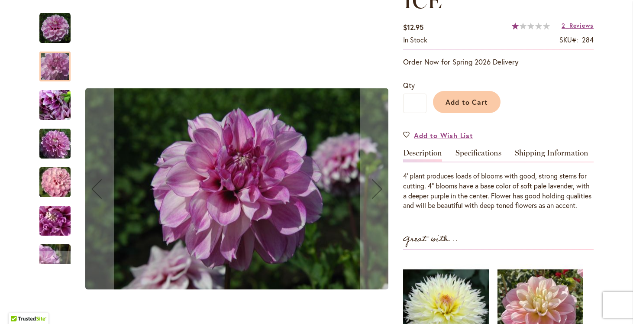
click at [56, 183] on img "BLACKBERRY ICE" at bounding box center [55, 182] width 62 height 42
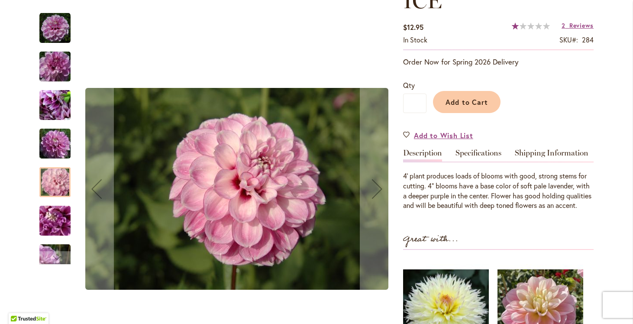
click at [48, 227] on img "BLACKBERRY ICE" at bounding box center [55, 221] width 62 height 42
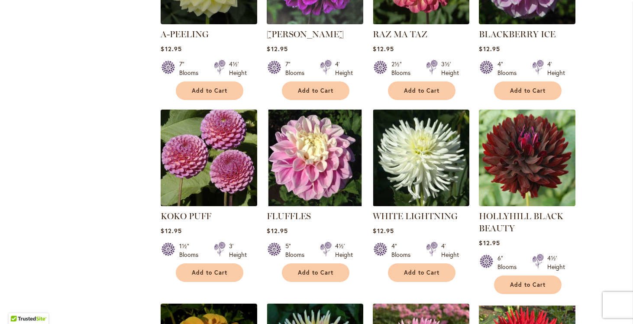
scroll to position [1230, 0]
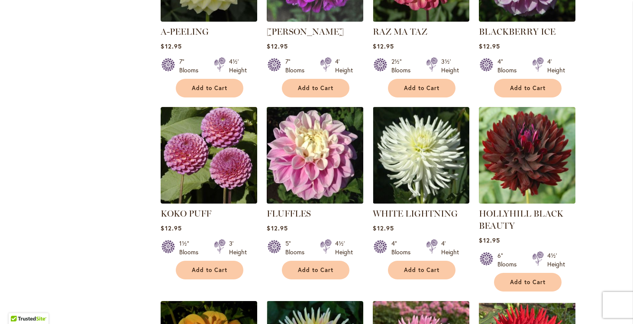
click at [303, 106] on img at bounding box center [314, 154] width 101 height 101
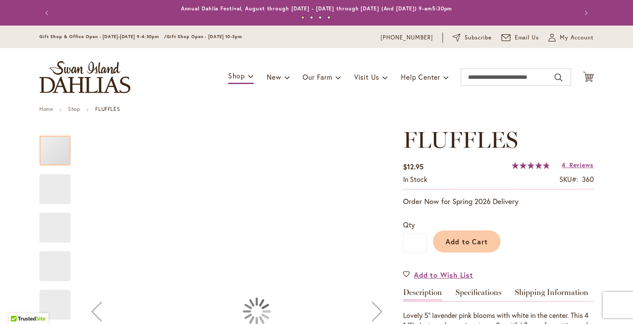
type input "*********"
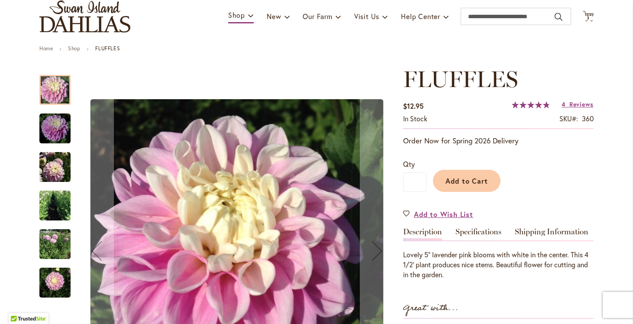
scroll to position [62, 0]
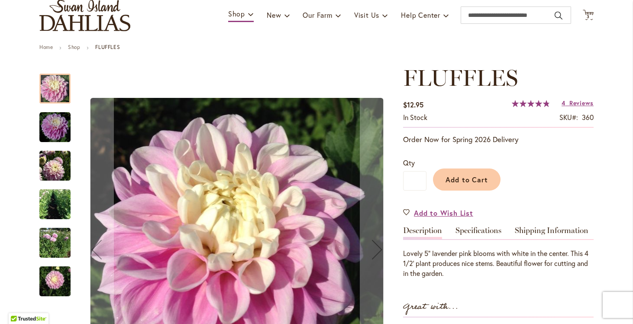
click at [53, 277] on img "FLUFFLES" at bounding box center [54, 281] width 31 height 42
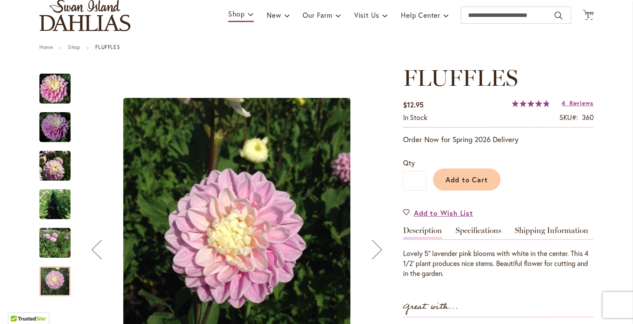
click at [49, 242] on img "FLUFFLES" at bounding box center [54, 243] width 31 height 36
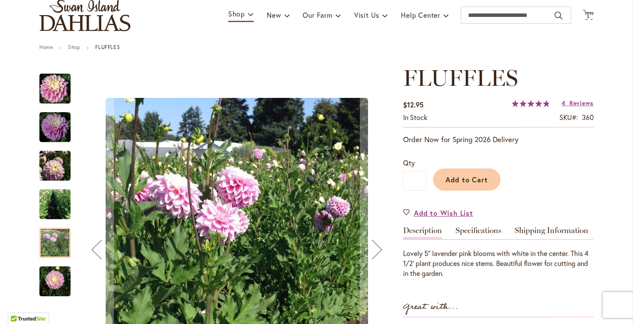
click at [54, 173] on img "FLUFFLES" at bounding box center [54, 165] width 31 height 32
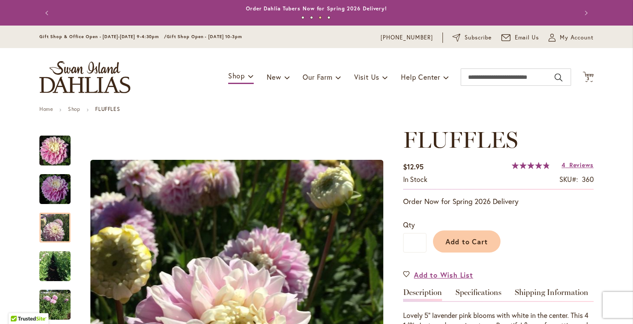
scroll to position [0, 0]
click at [587, 76] on span "3" at bounding box center [587, 79] width 3 height 6
